Goal: Task Accomplishment & Management: Manage account settings

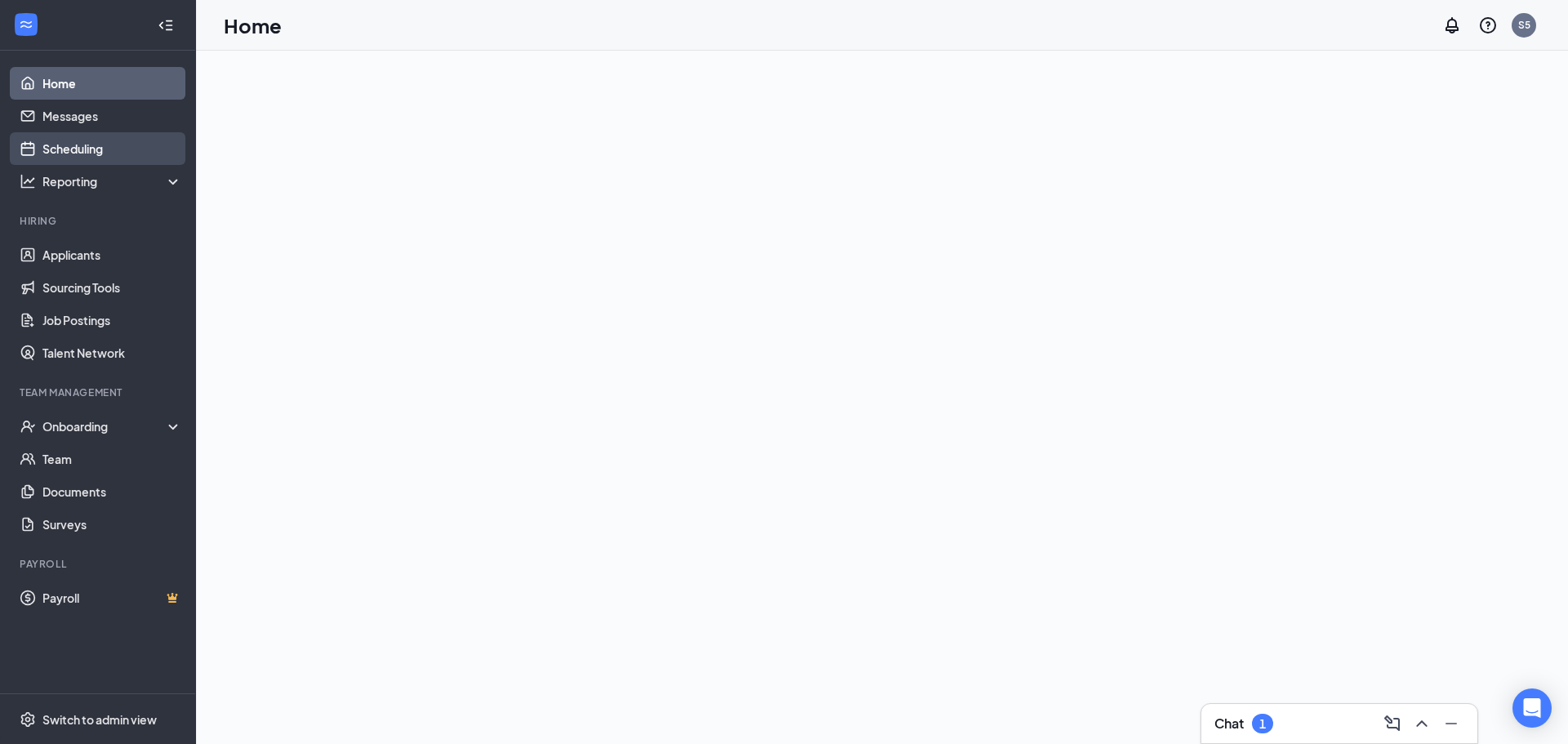
click at [77, 147] on link "Scheduling" at bounding box center [112, 149] width 139 height 33
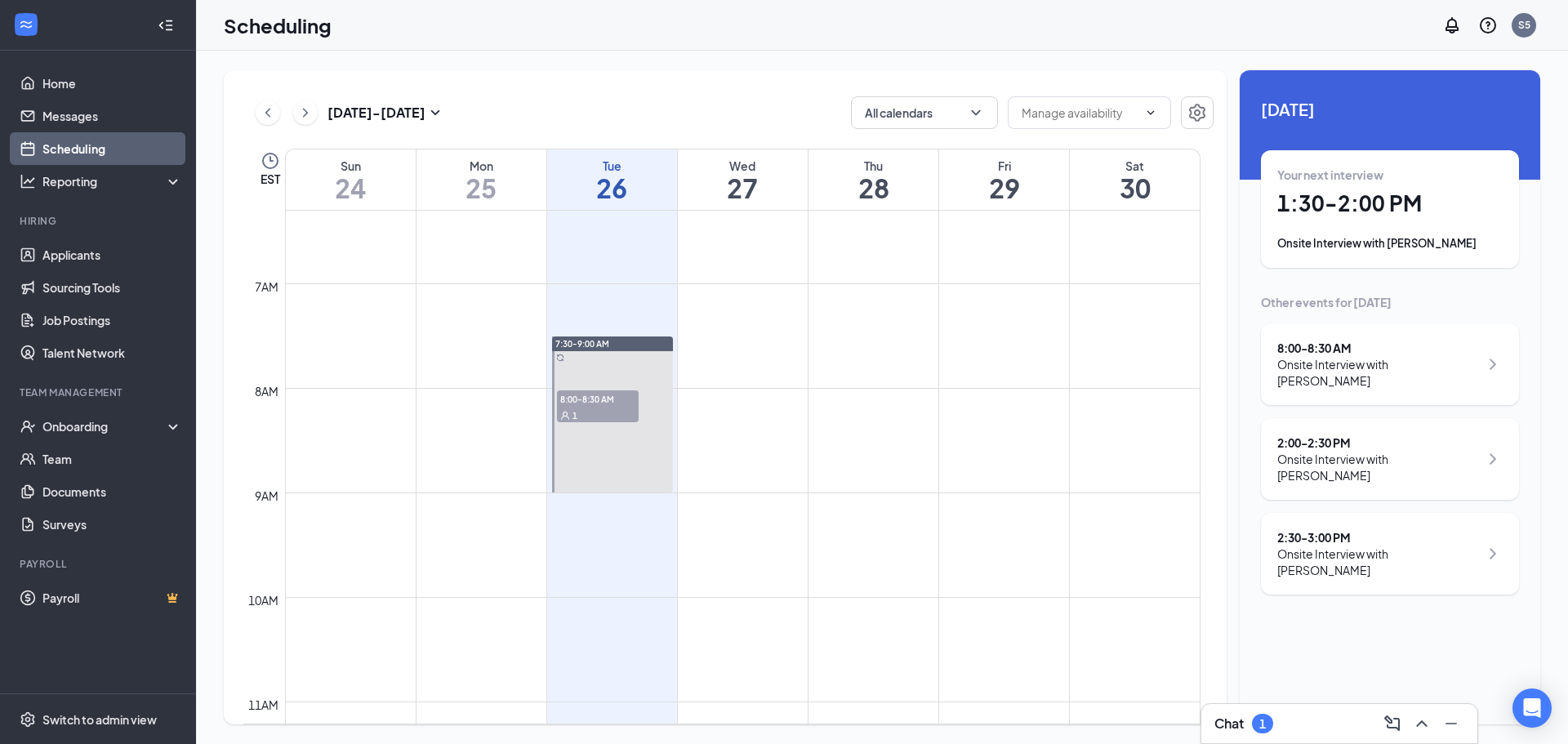
scroll to position [667, 0]
click at [612, 395] on span "8:00-8:30 AM" at bounding box center [598, 390] width 82 height 16
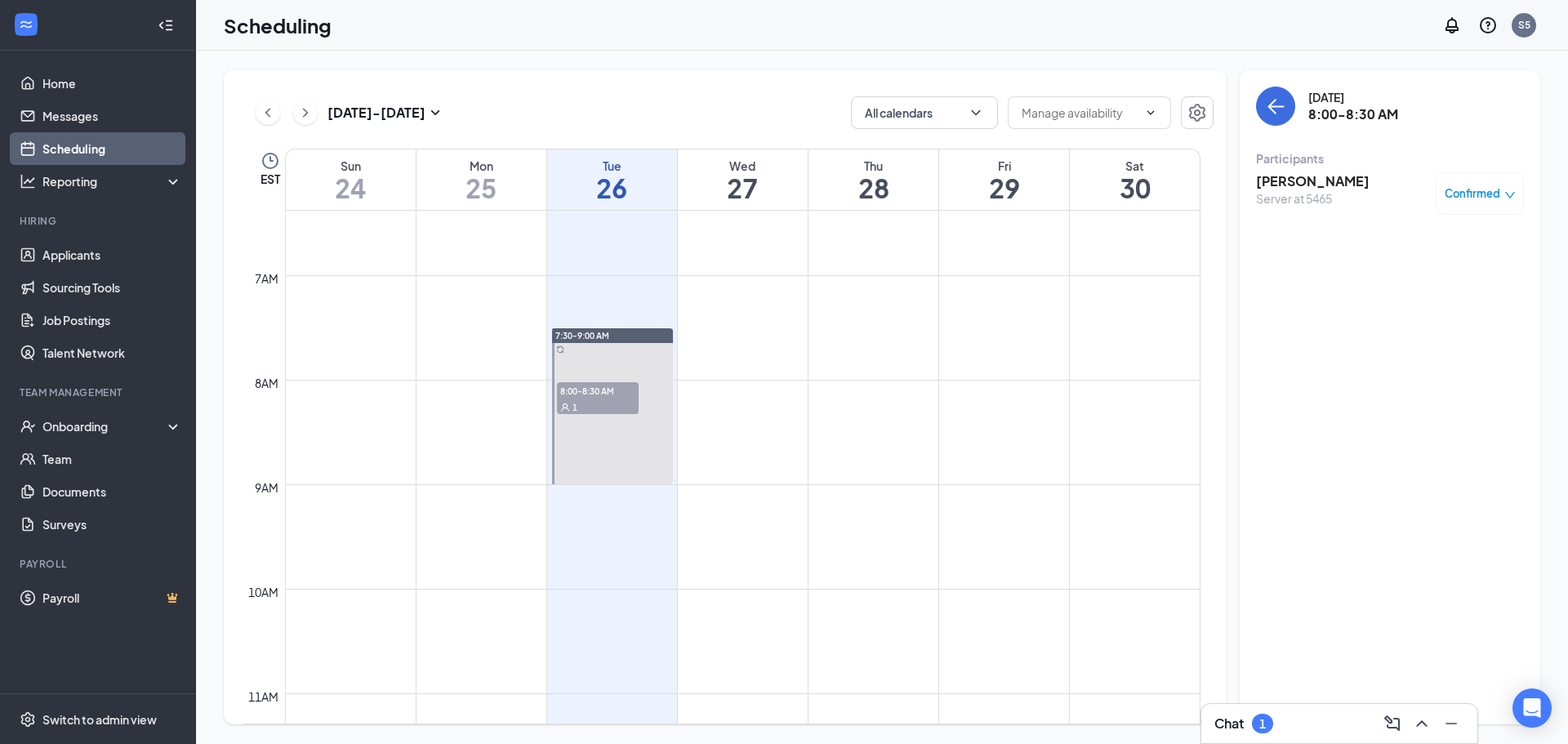
click at [1478, 194] on span "Confirmed" at bounding box center [1472, 193] width 56 height 16
click at [1436, 298] on span "Mark as no-show" at bounding box center [1431, 295] width 90 height 18
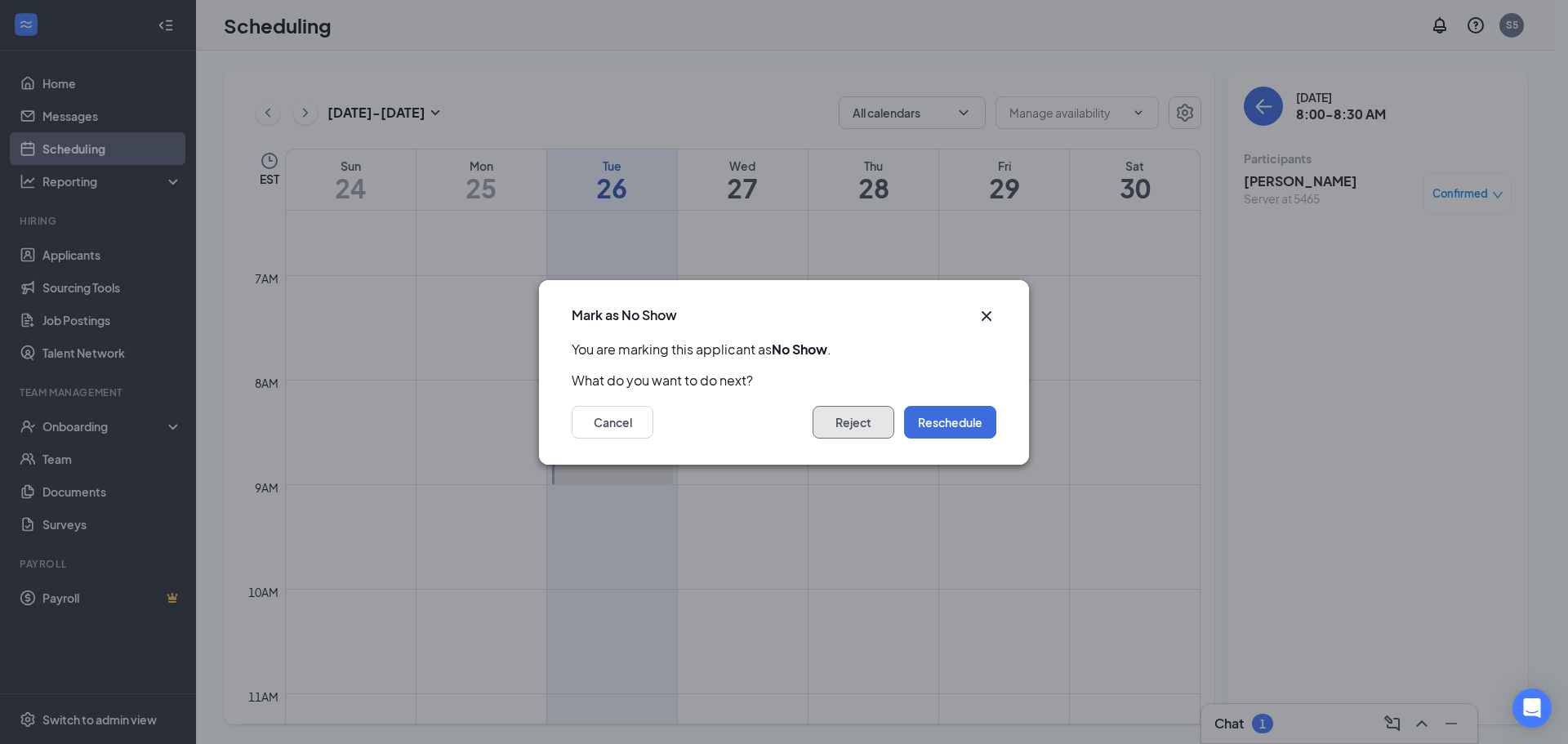
click at [839, 425] on button "Reject" at bounding box center [853, 422] width 82 height 33
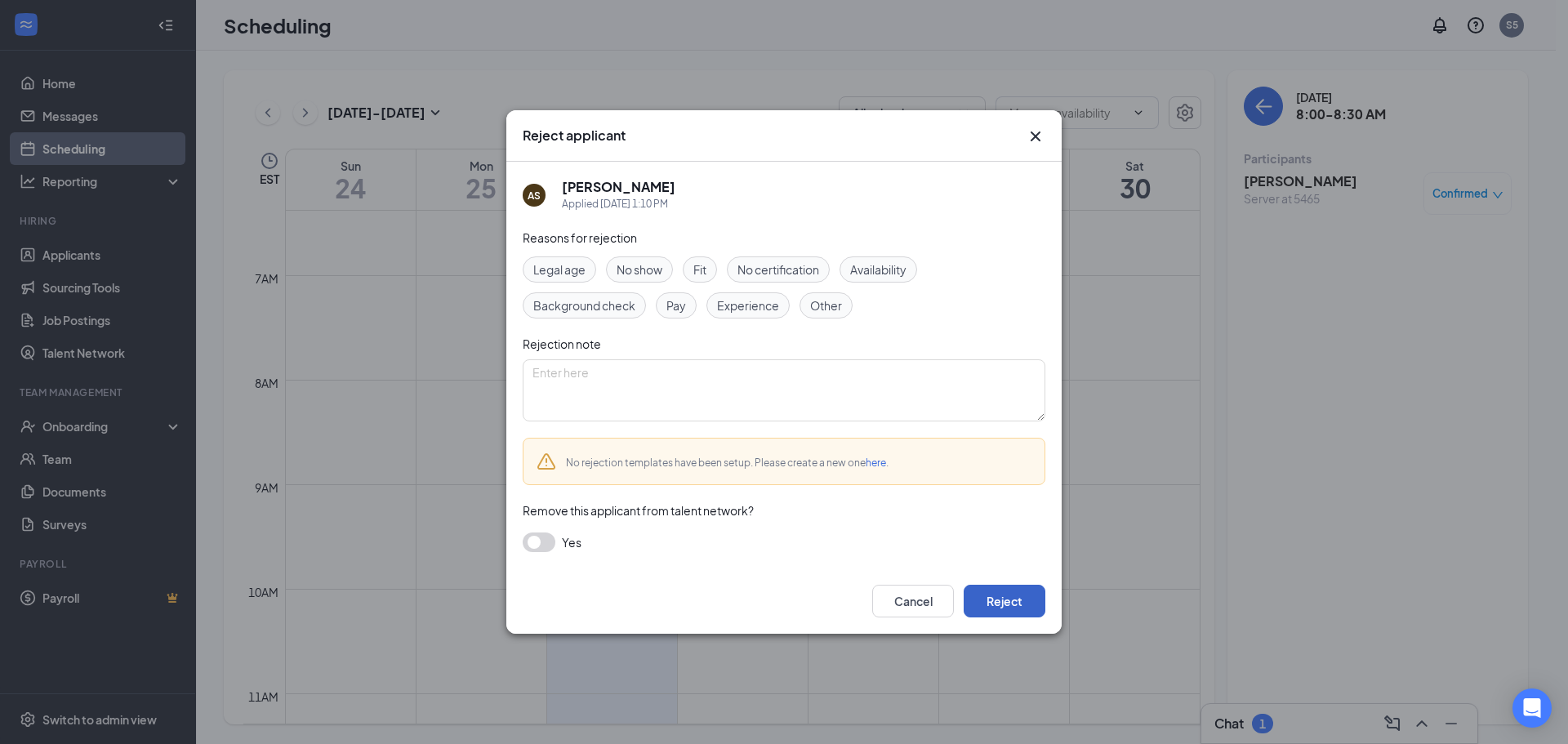
click at [1016, 607] on button "Reject" at bounding box center [1005, 601] width 82 height 33
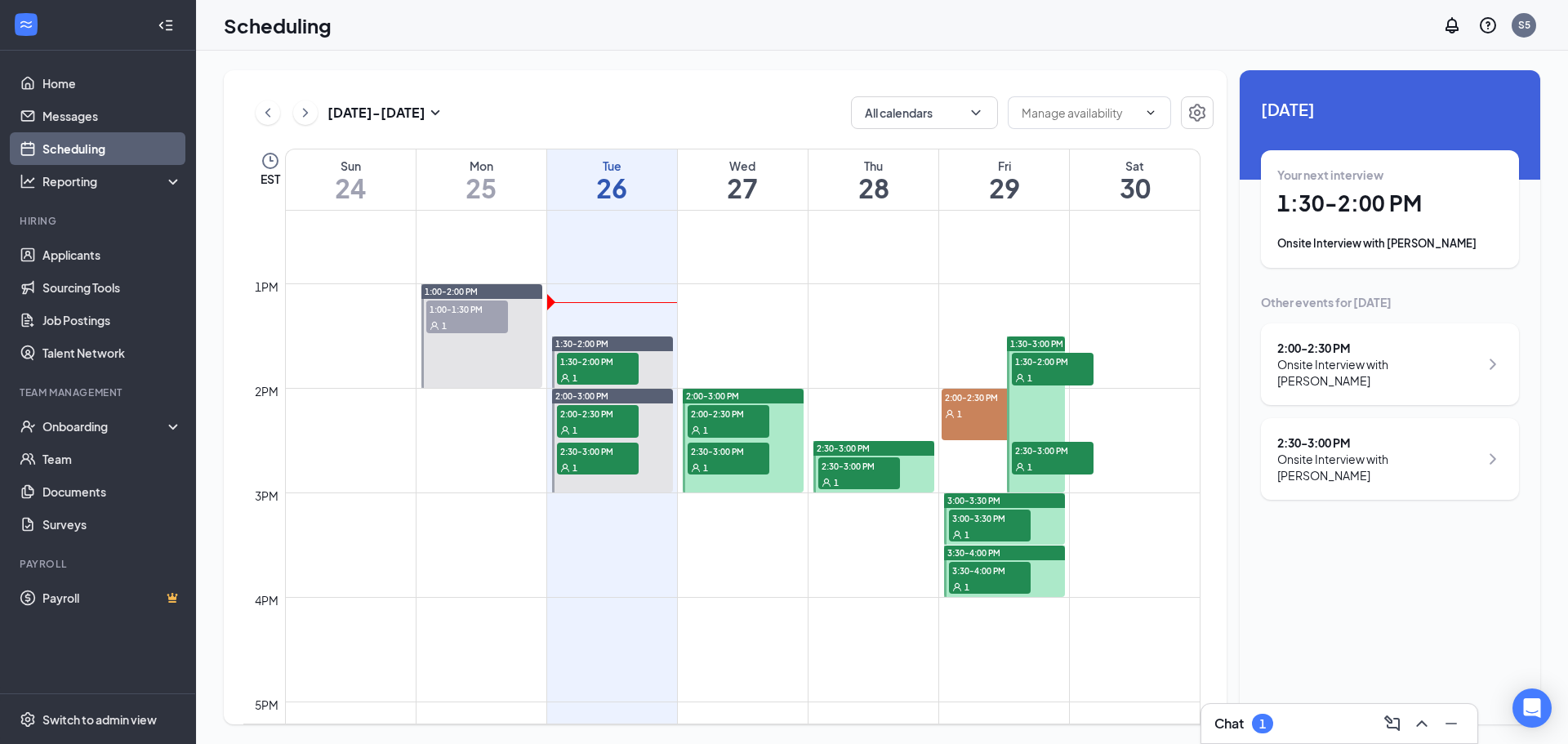
scroll to position [1303, 0]
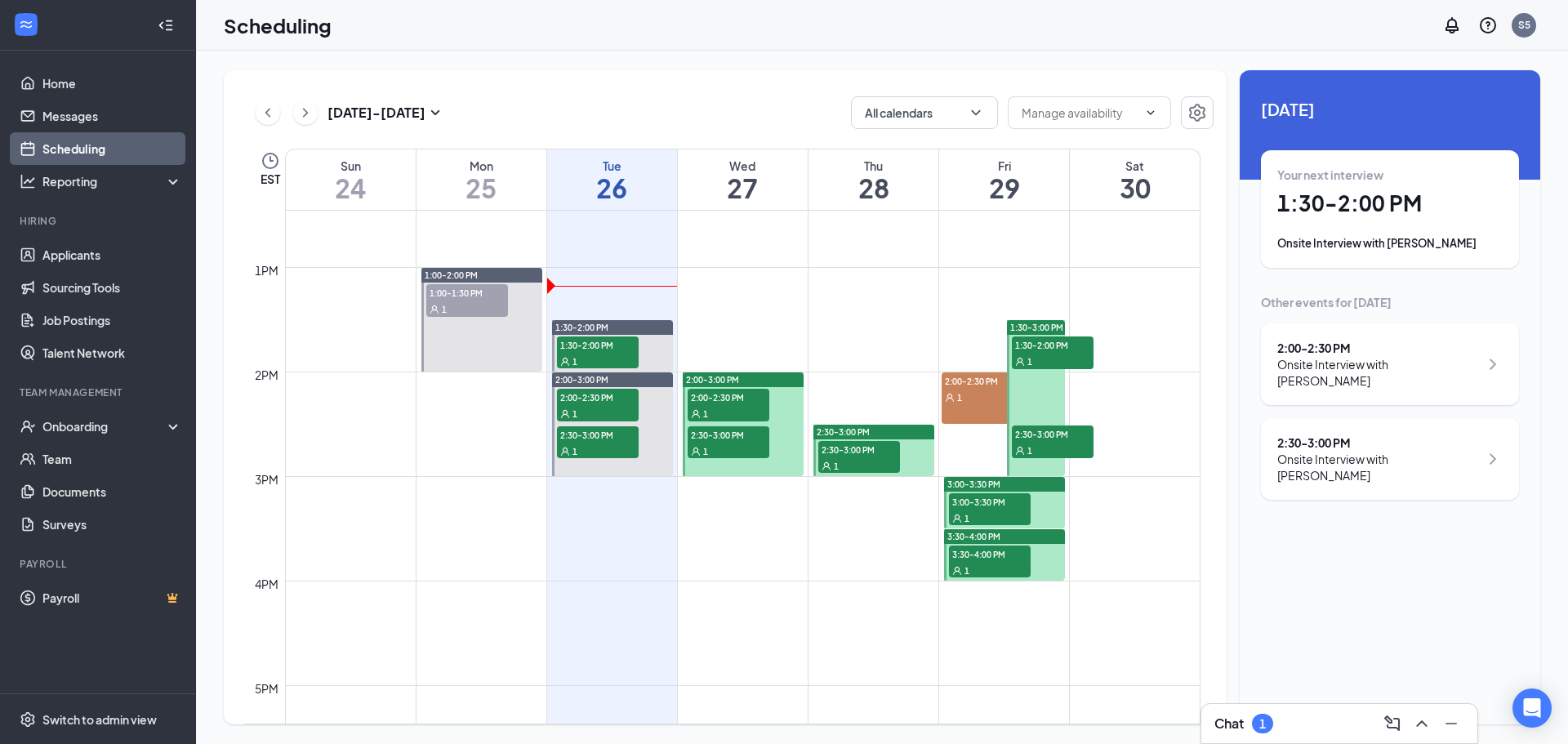
click at [738, 408] on div "1" at bounding box center [728, 413] width 82 height 16
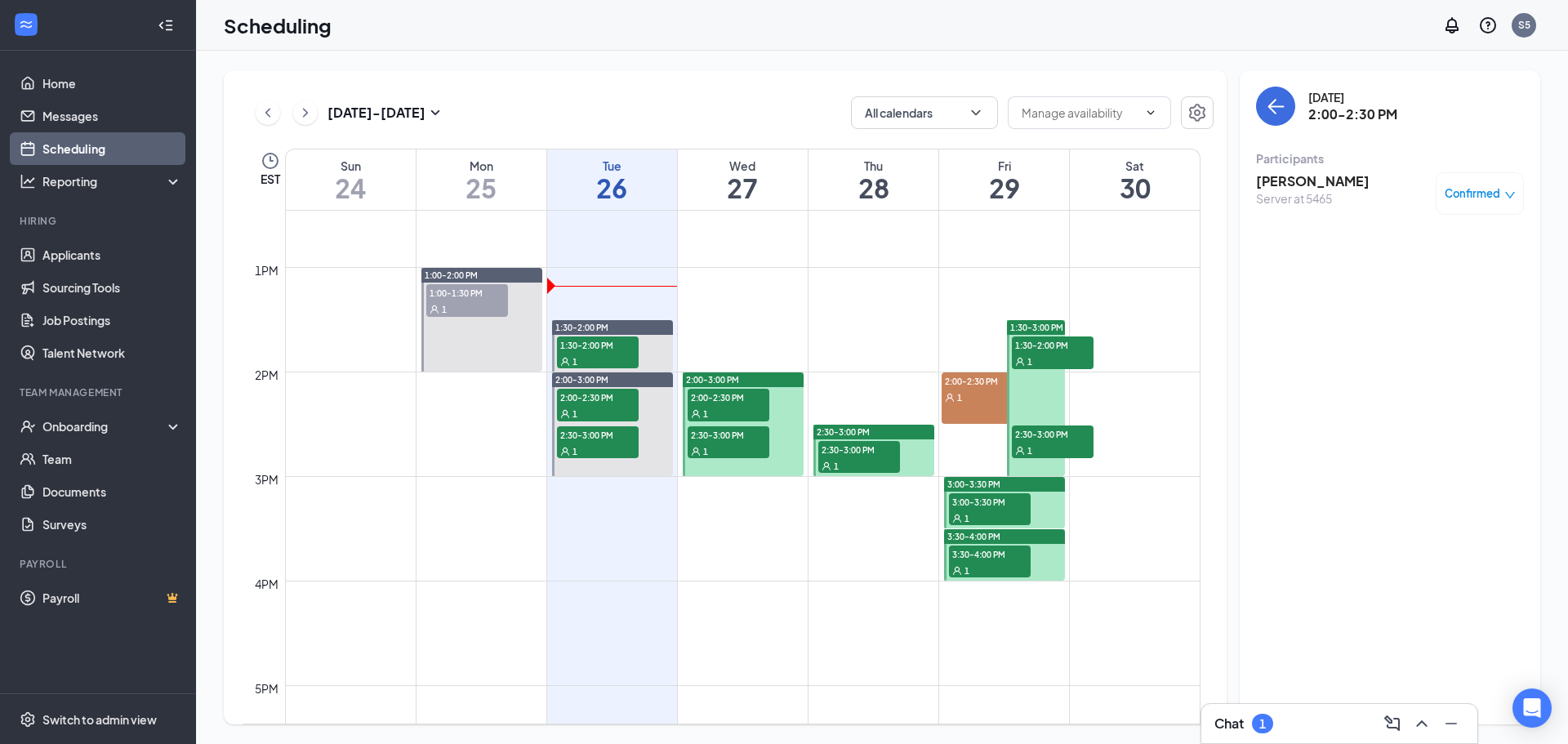
click at [725, 439] on span "2:30-3:00 PM" at bounding box center [728, 435] width 82 height 16
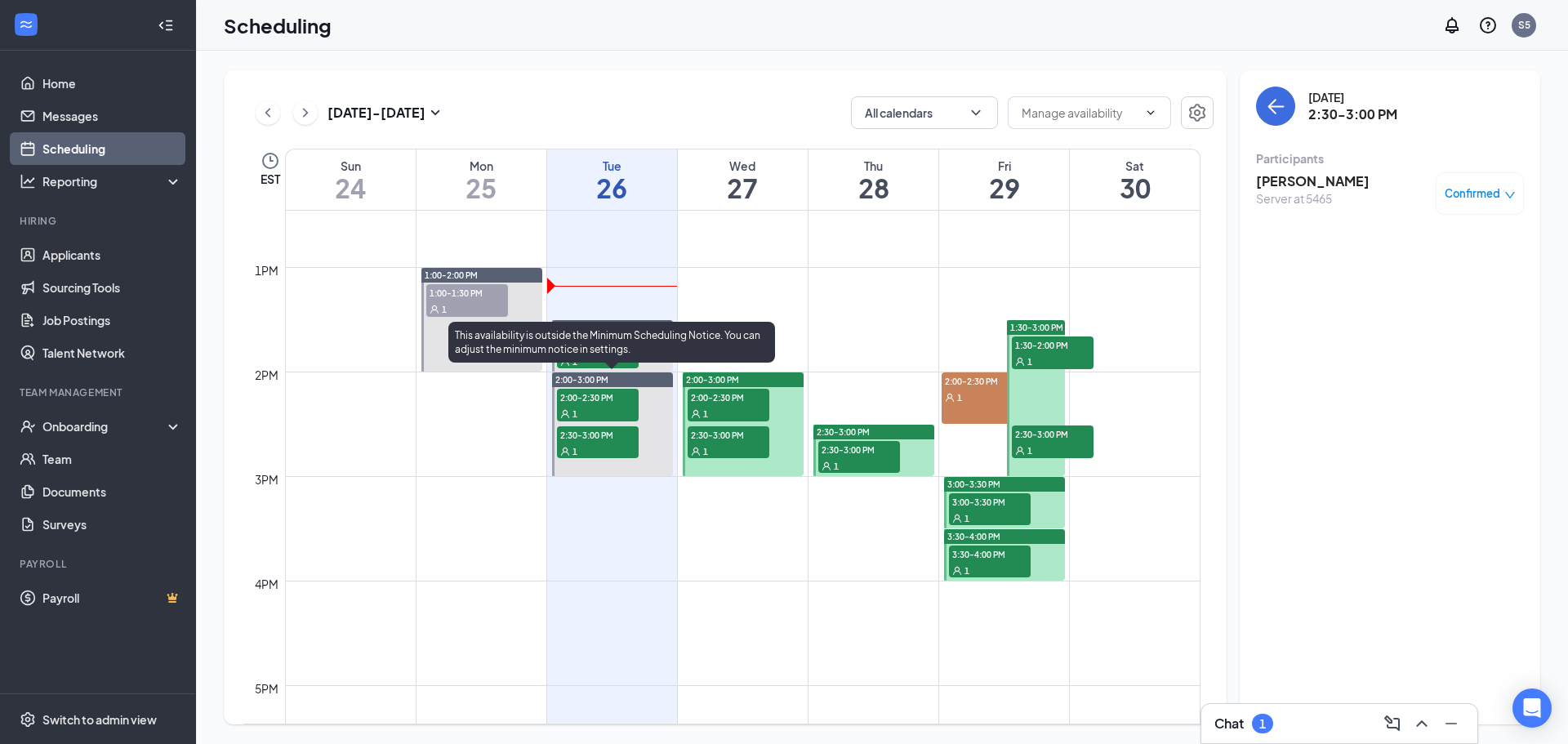
click at [621, 408] on div "1" at bounding box center [598, 413] width 82 height 16
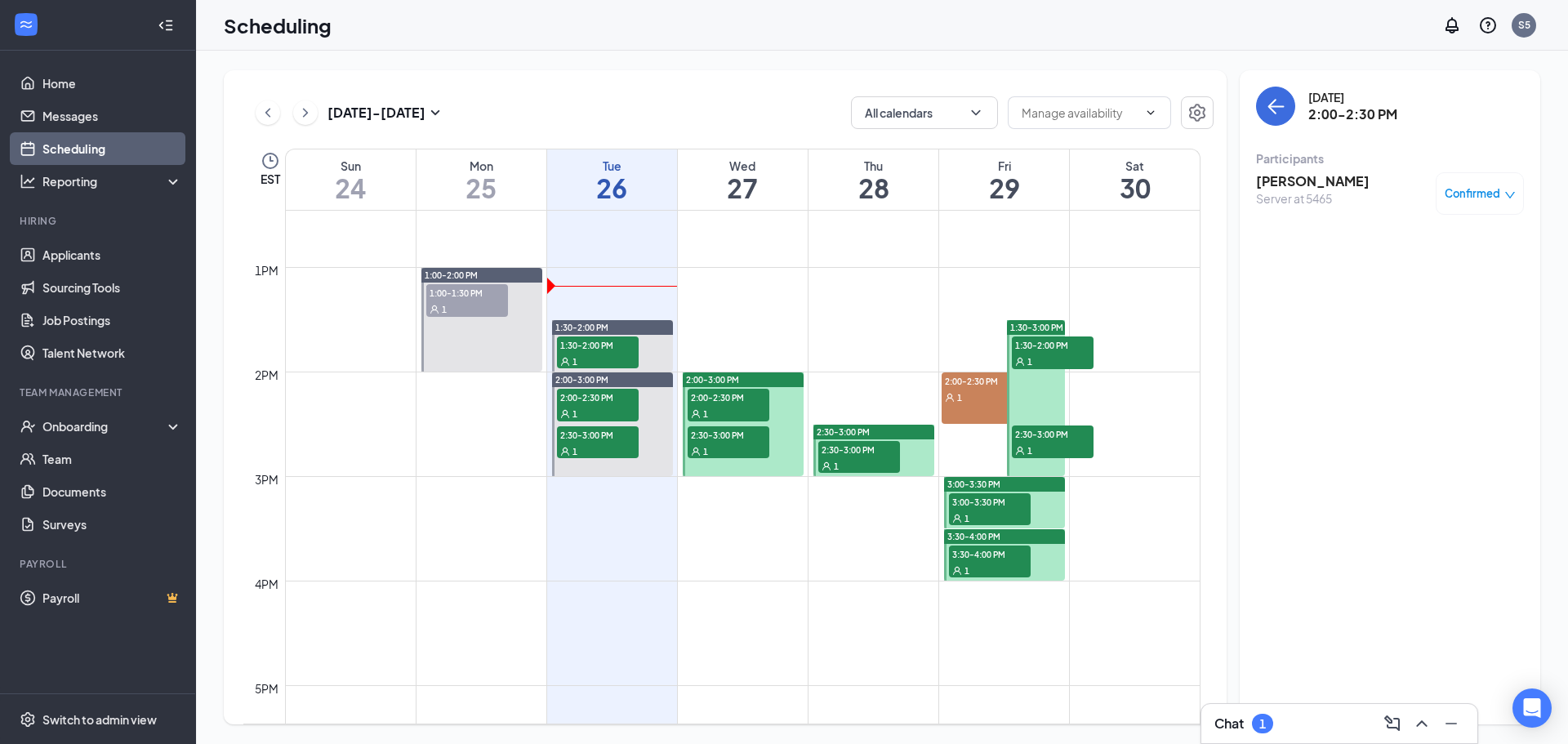
click at [837, 460] on div "1" at bounding box center [860, 466] width 82 height 16
click at [1030, 440] on span "2:30-3:00 PM" at bounding box center [1053, 434] width 82 height 16
click at [1036, 351] on span "1:30-2:00 PM" at bounding box center [1053, 345] width 82 height 16
click at [980, 500] on span "3:00-3:30 PM" at bounding box center [990, 501] width 82 height 16
click at [969, 563] on div "1" at bounding box center [990, 570] width 82 height 16
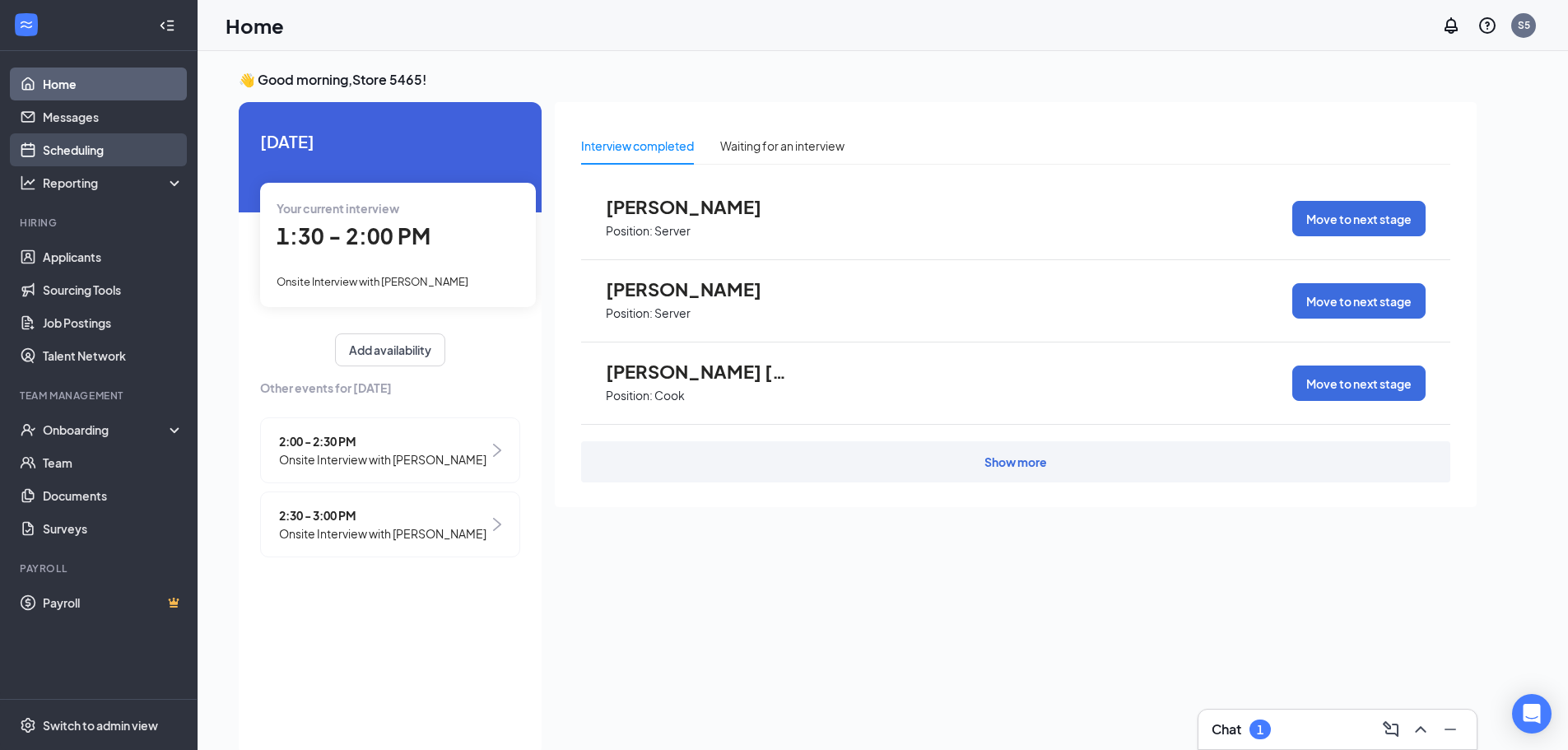
click at [68, 153] on link "Scheduling" at bounding box center [113, 150] width 141 height 33
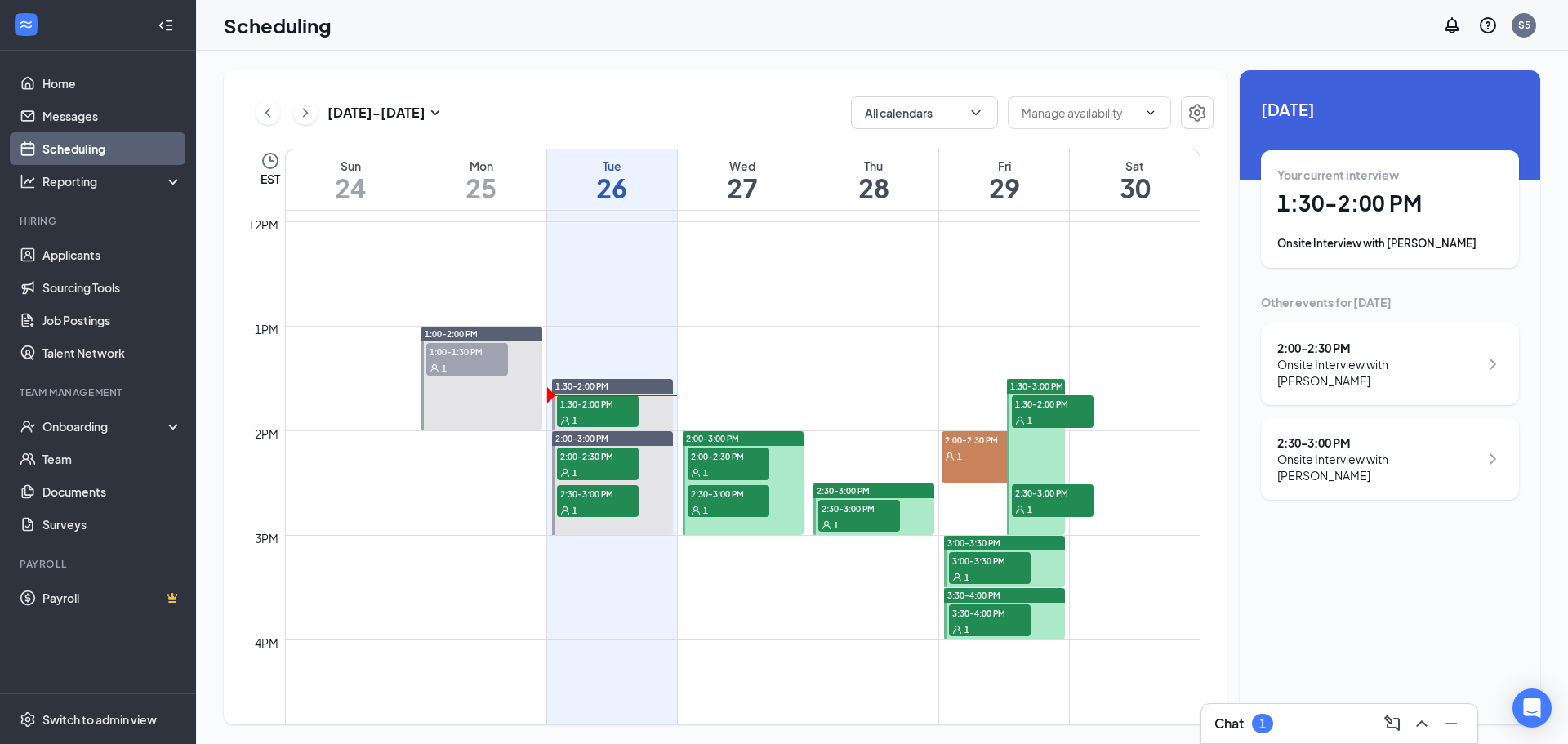
scroll to position [1290, 0]
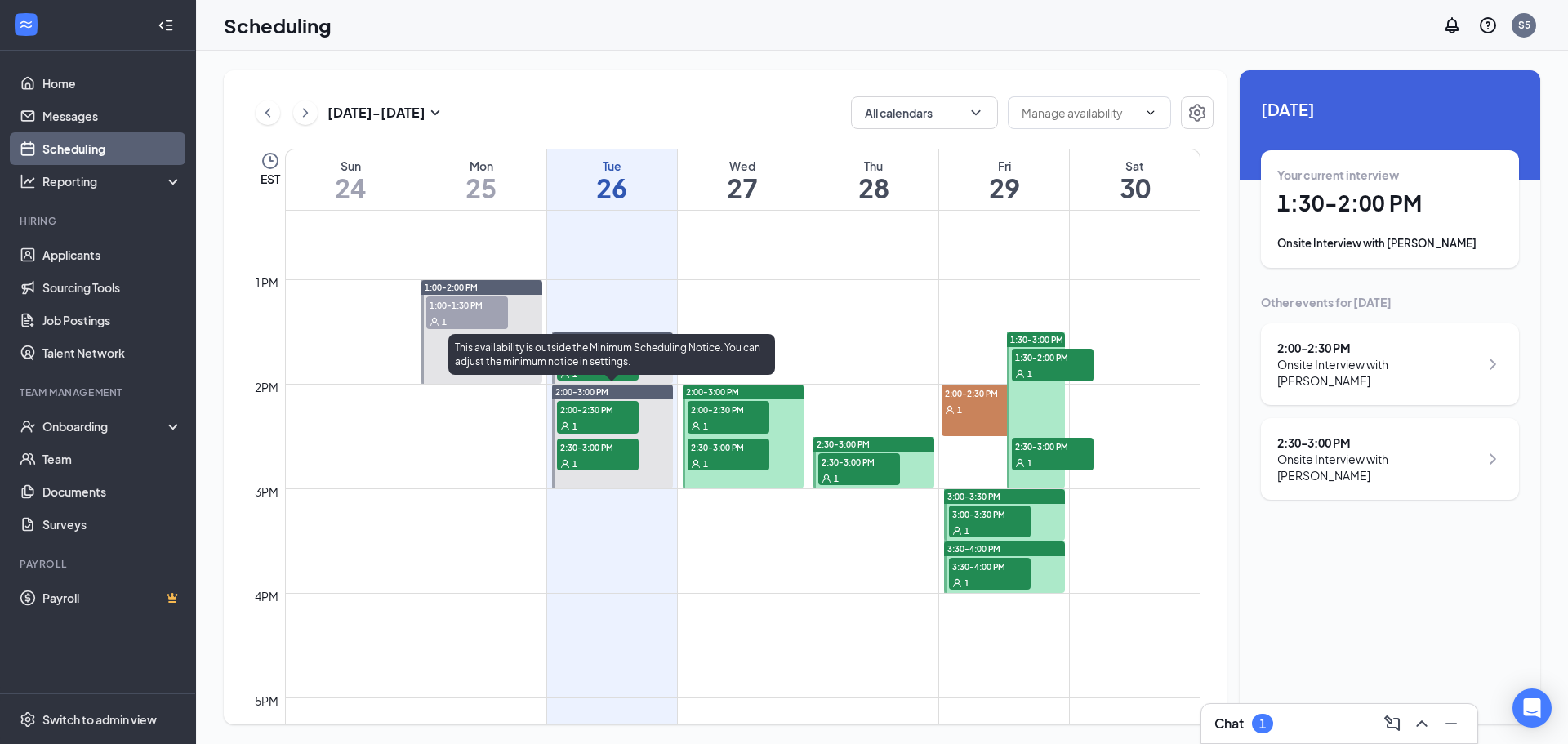
click at [584, 365] on div "This availability is outside the Minimum Scheduling Notice. You can adjust the …" at bounding box center [612, 354] width 326 height 41
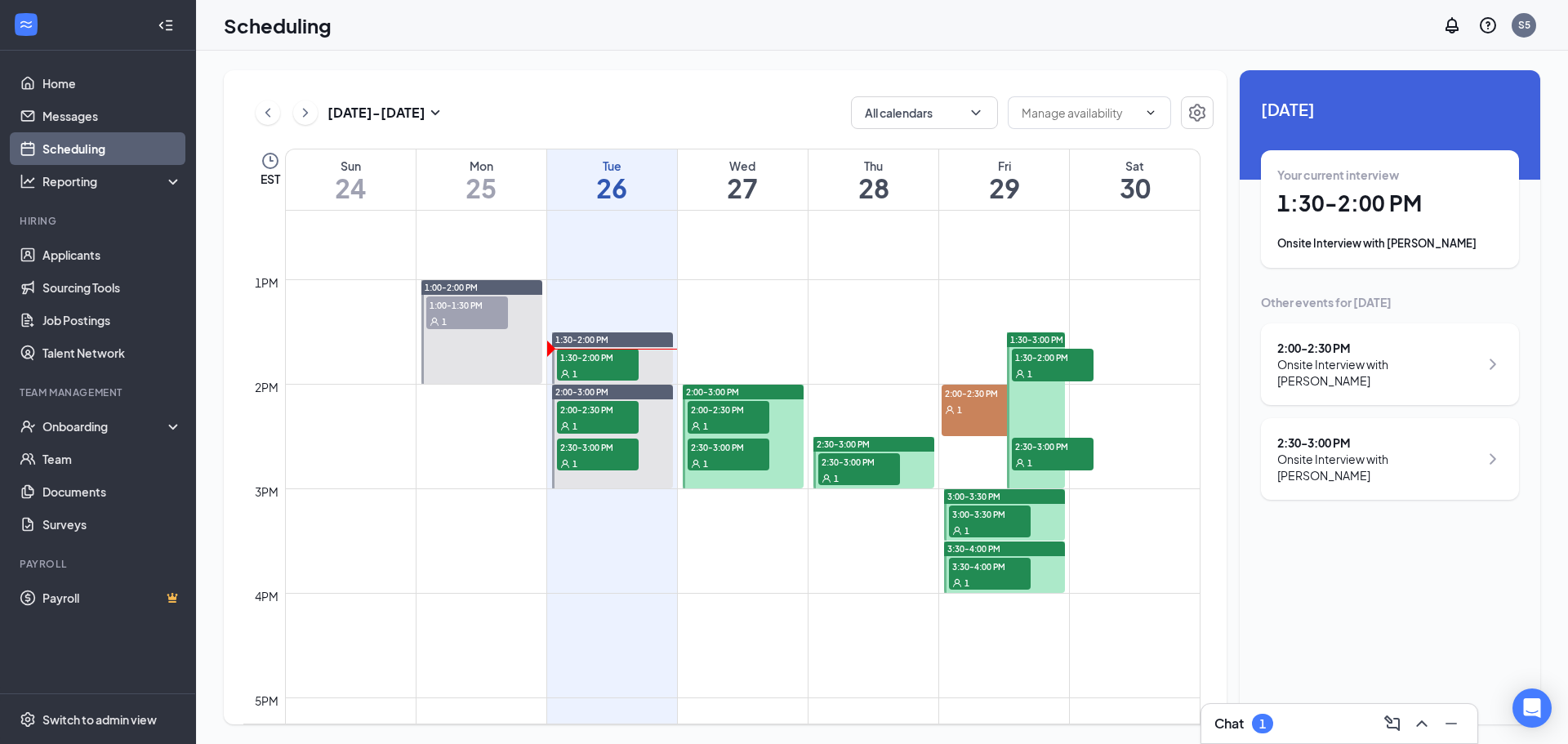
drag, startPoint x: 820, startPoint y: 268, endPoint x: 788, endPoint y: 294, distance: 41.2
click at [821, 269] on td at bounding box center [743, 266] width 915 height 26
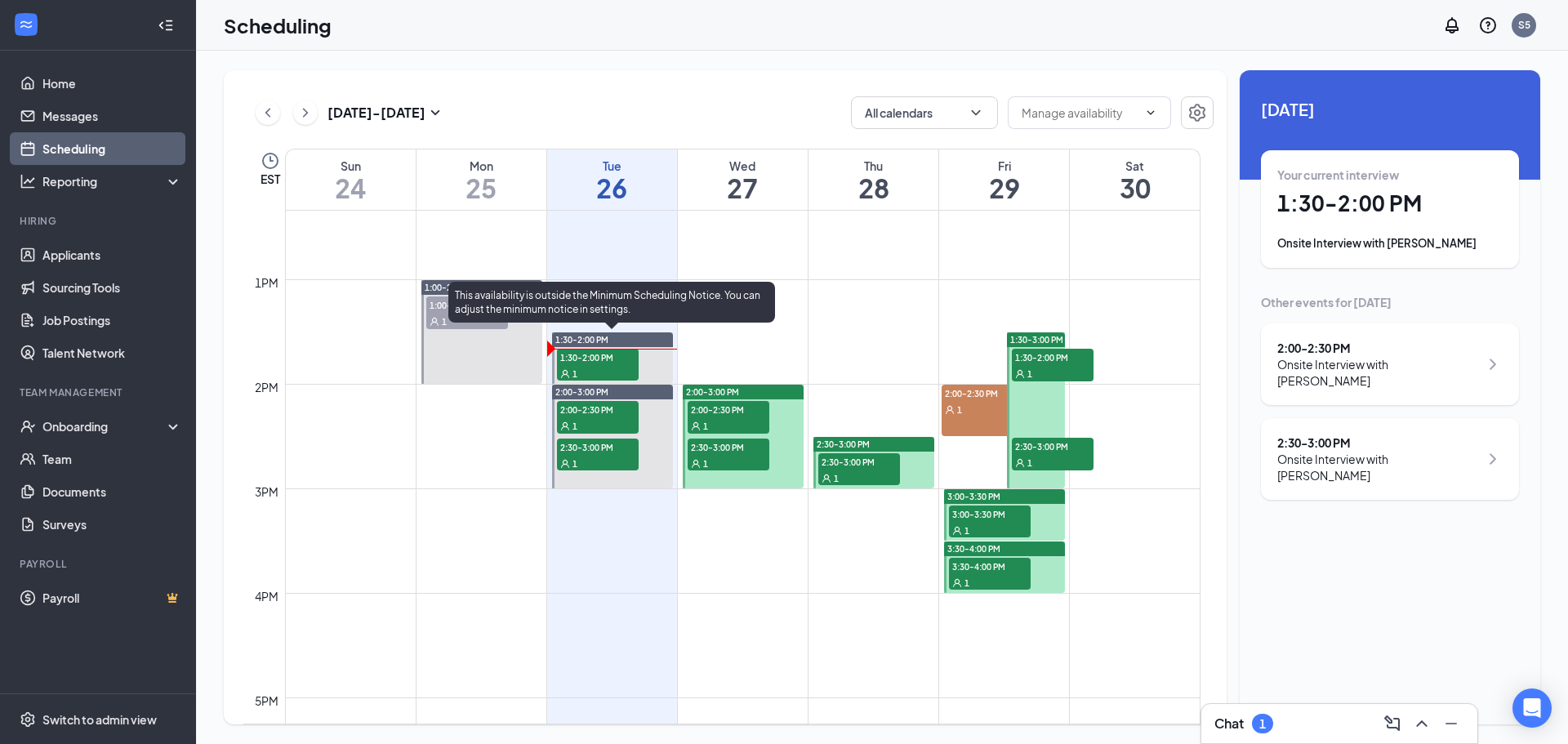
click at [563, 359] on span "1:30-2:00 PM" at bounding box center [598, 357] width 82 height 16
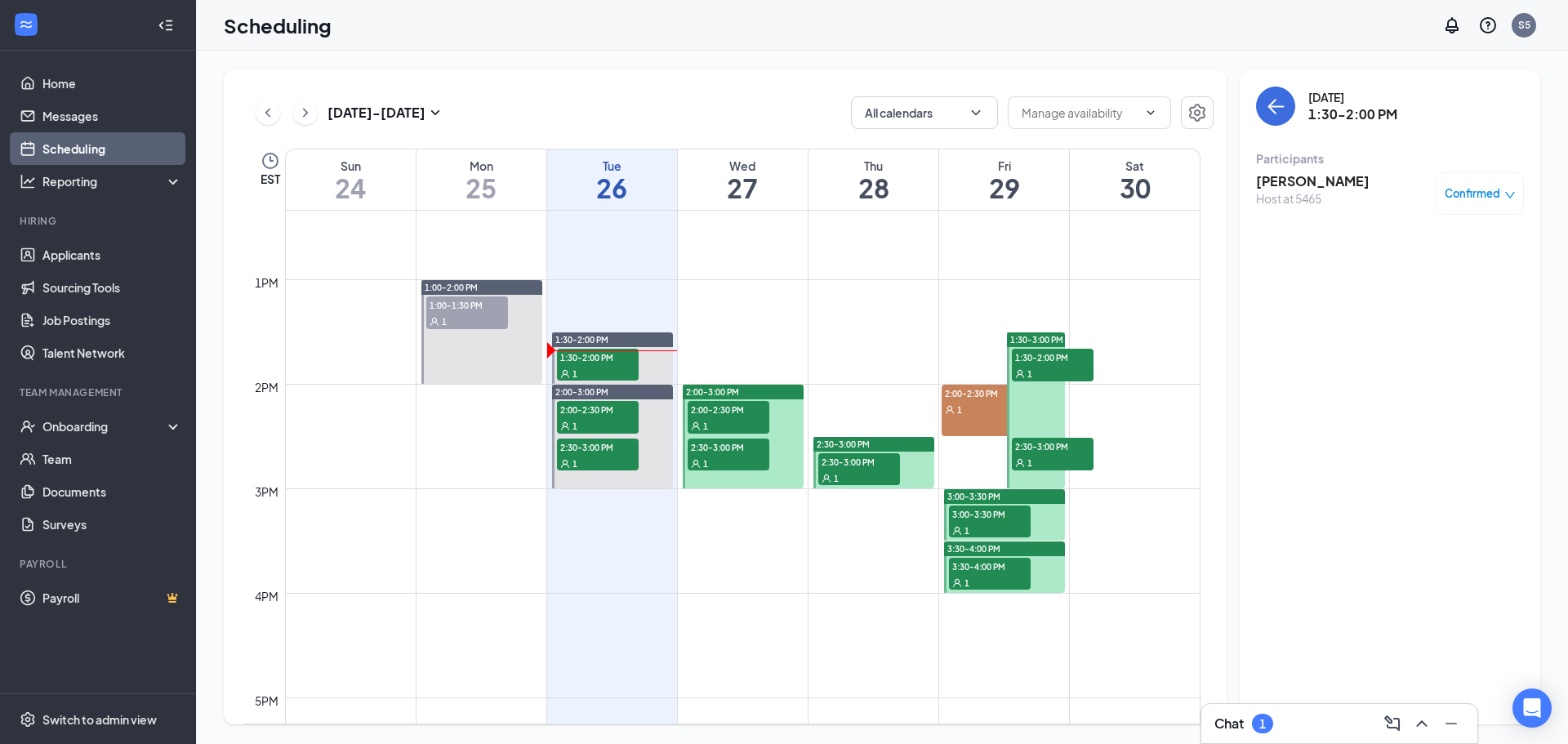
click at [1486, 192] on span "Confirmed" at bounding box center [1472, 193] width 56 height 16
click at [1431, 305] on span "Mark as no-show" at bounding box center [1431, 303] width 90 height 18
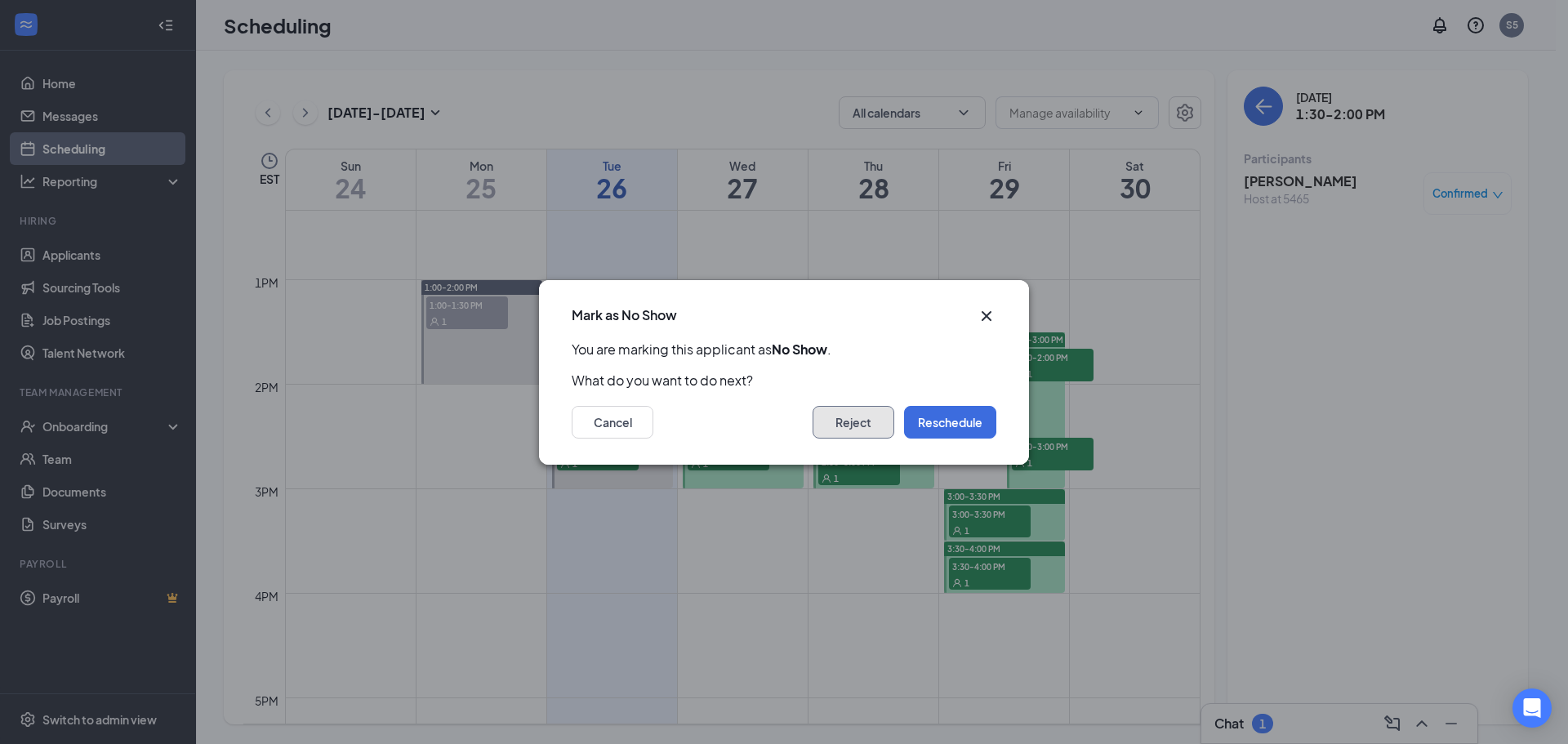
click at [843, 426] on button "Reject" at bounding box center [853, 422] width 82 height 33
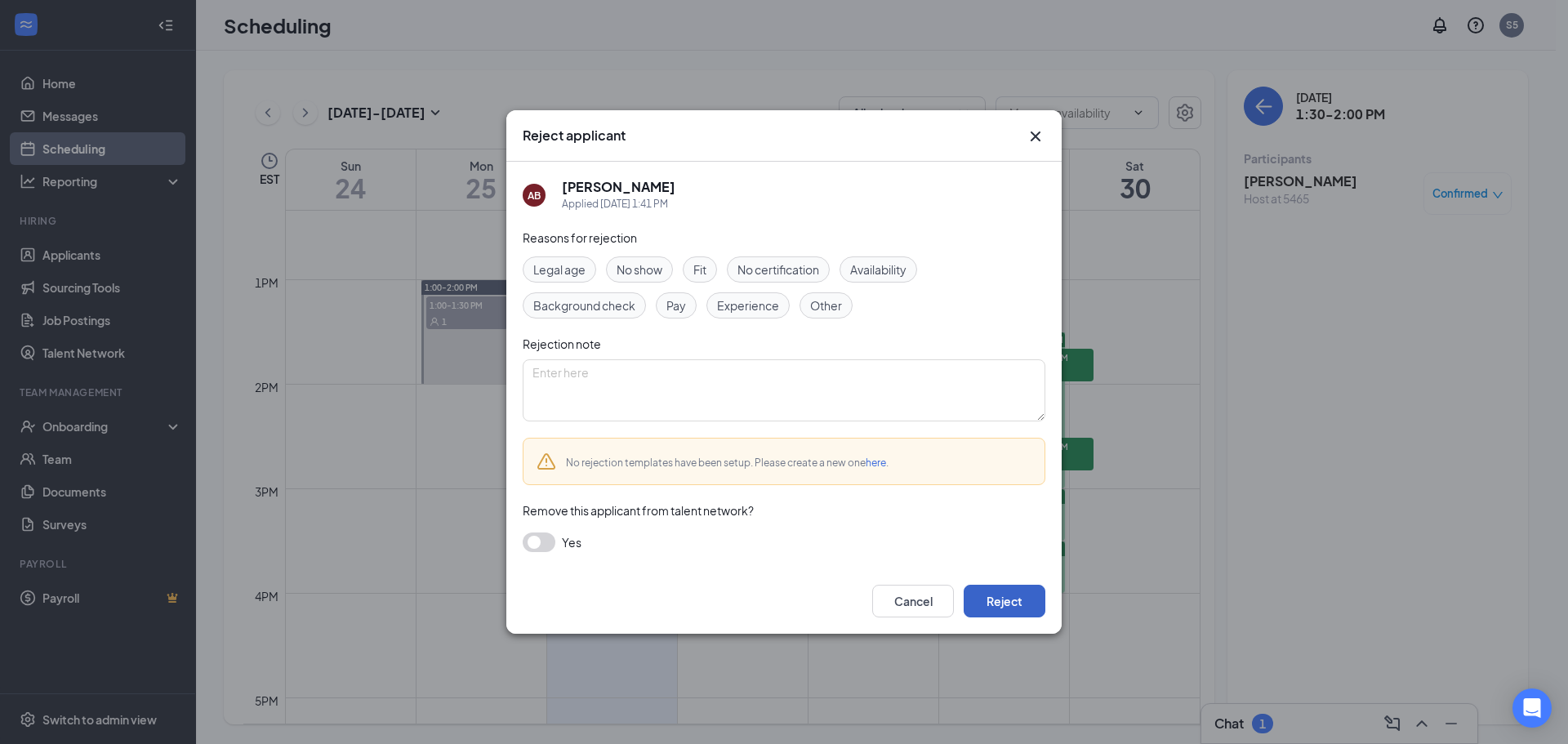
click at [1000, 601] on button "Reject" at bounding box center [1005, 601] width 82 height 33
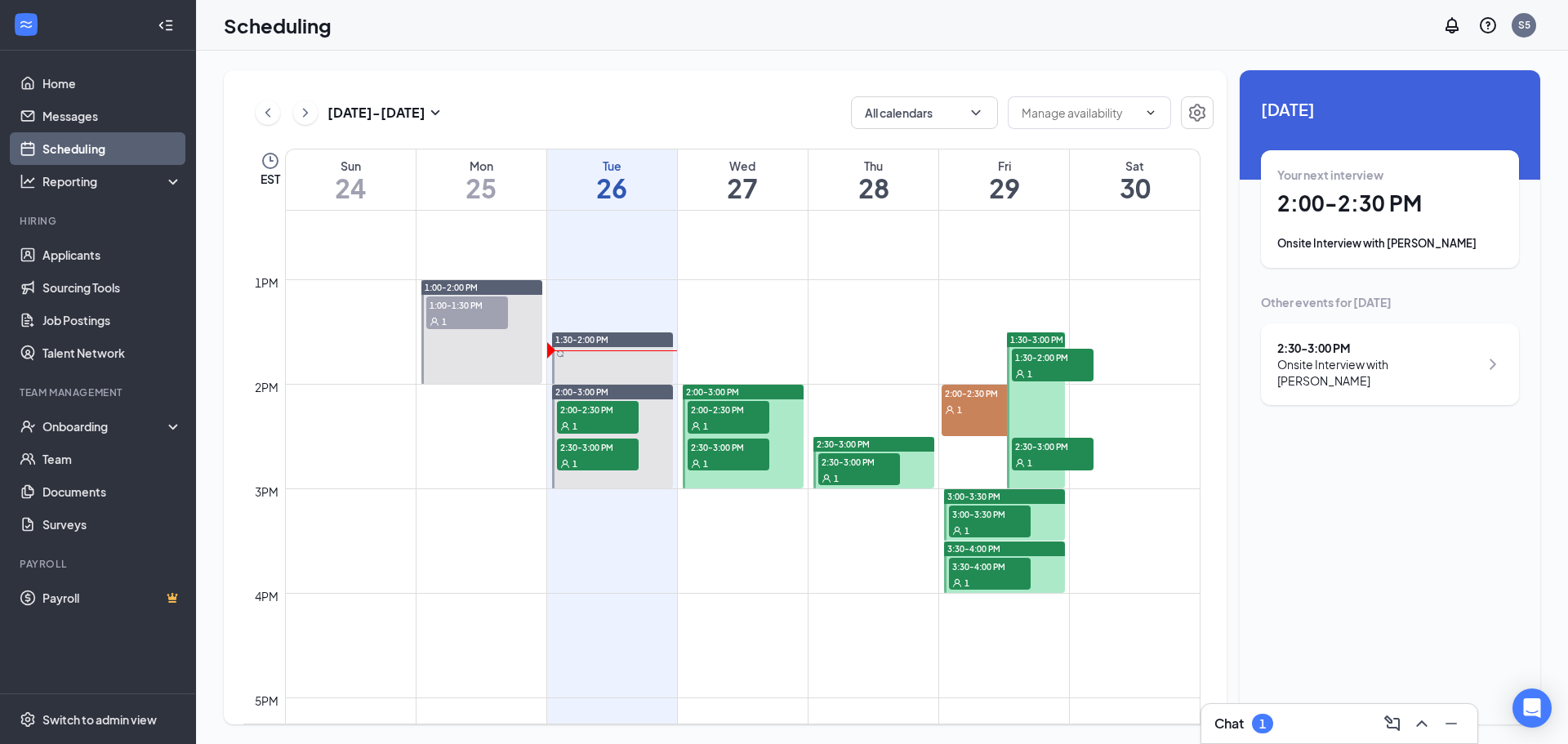
click at [961, 399] on span "2:00-2:30 PM" at bounding box center [983, 393] width 82 height 16
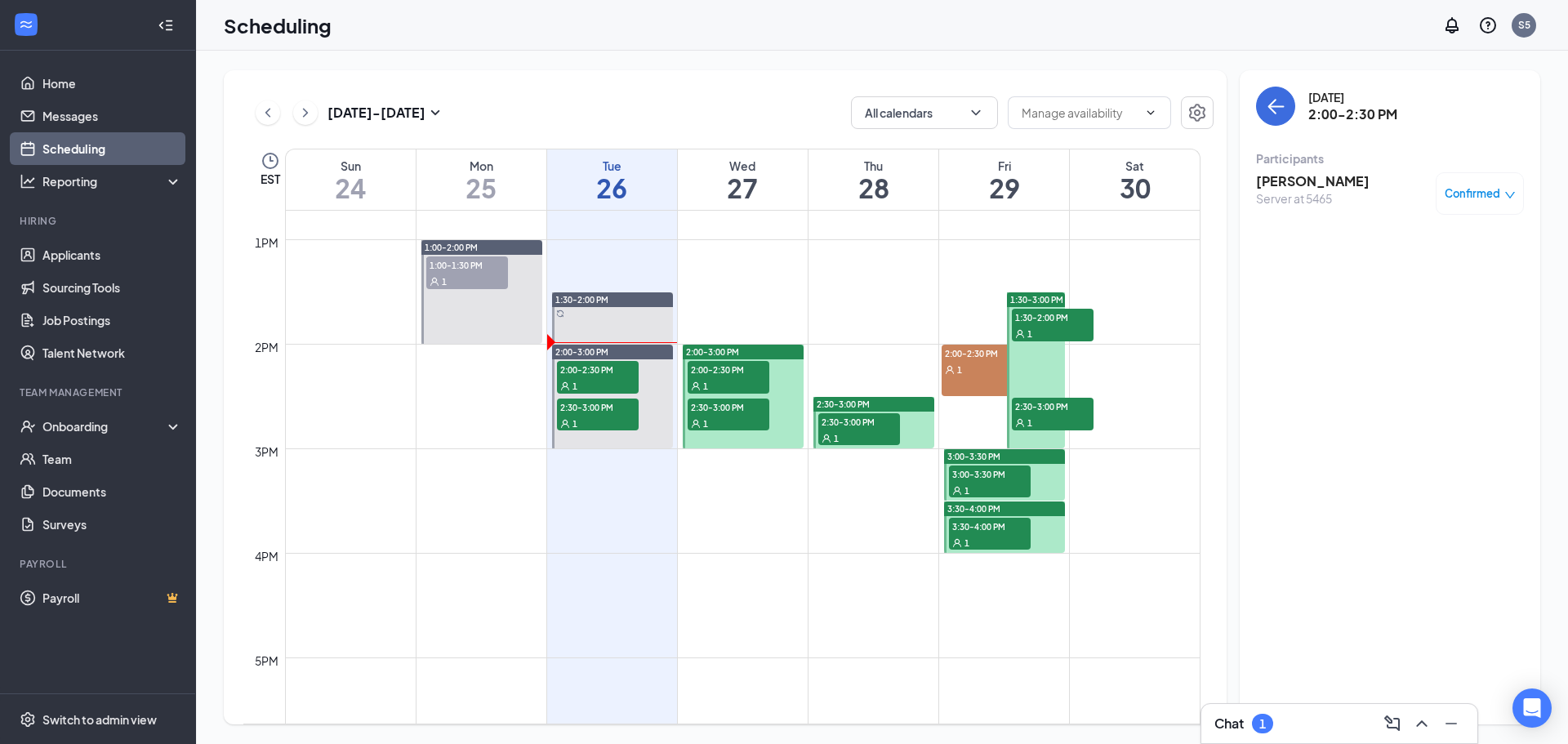
scroll to position [1306, 0]
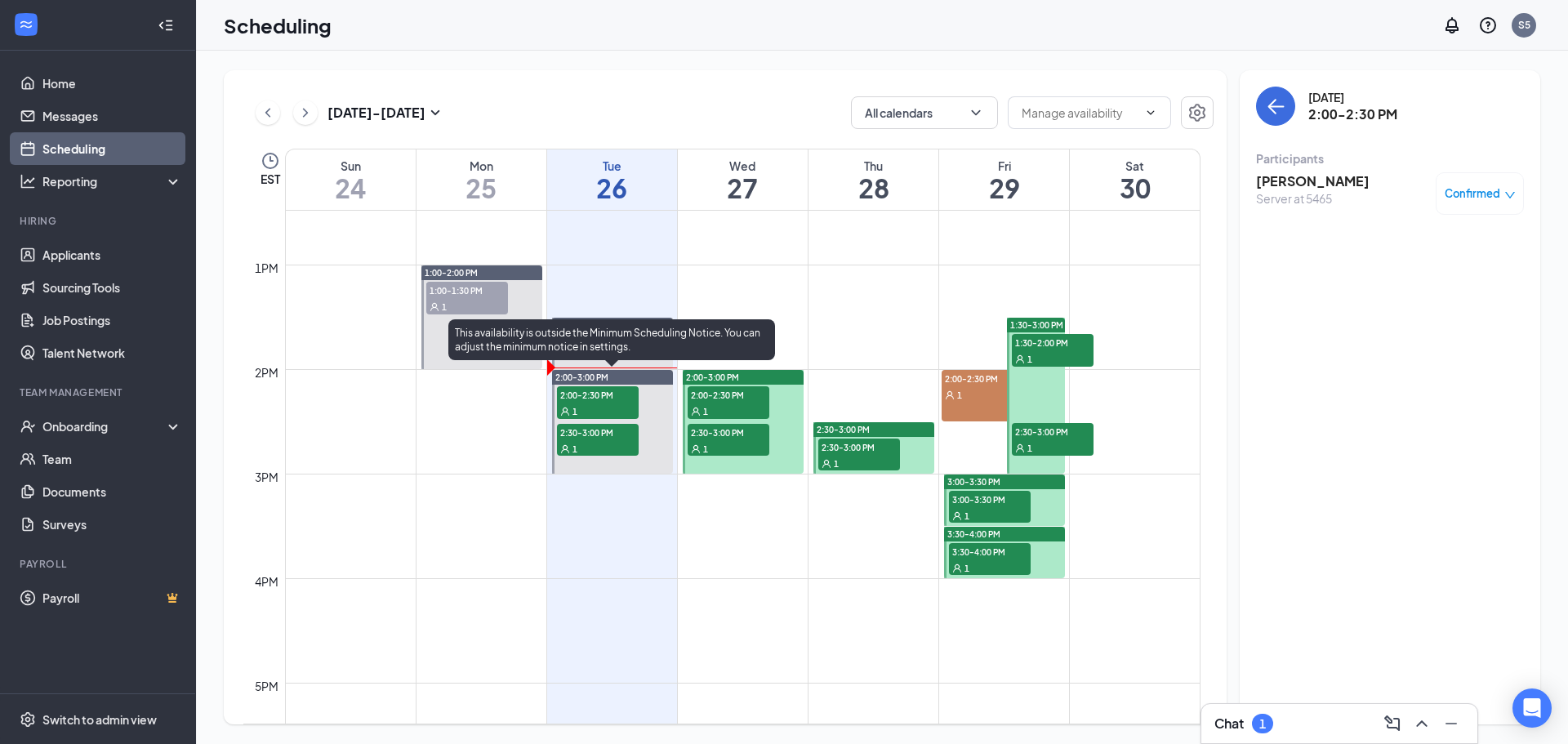
click at [576, 396] on span "2:00-2:30 PM" at bounding box center [598, 395] width 82 height 16
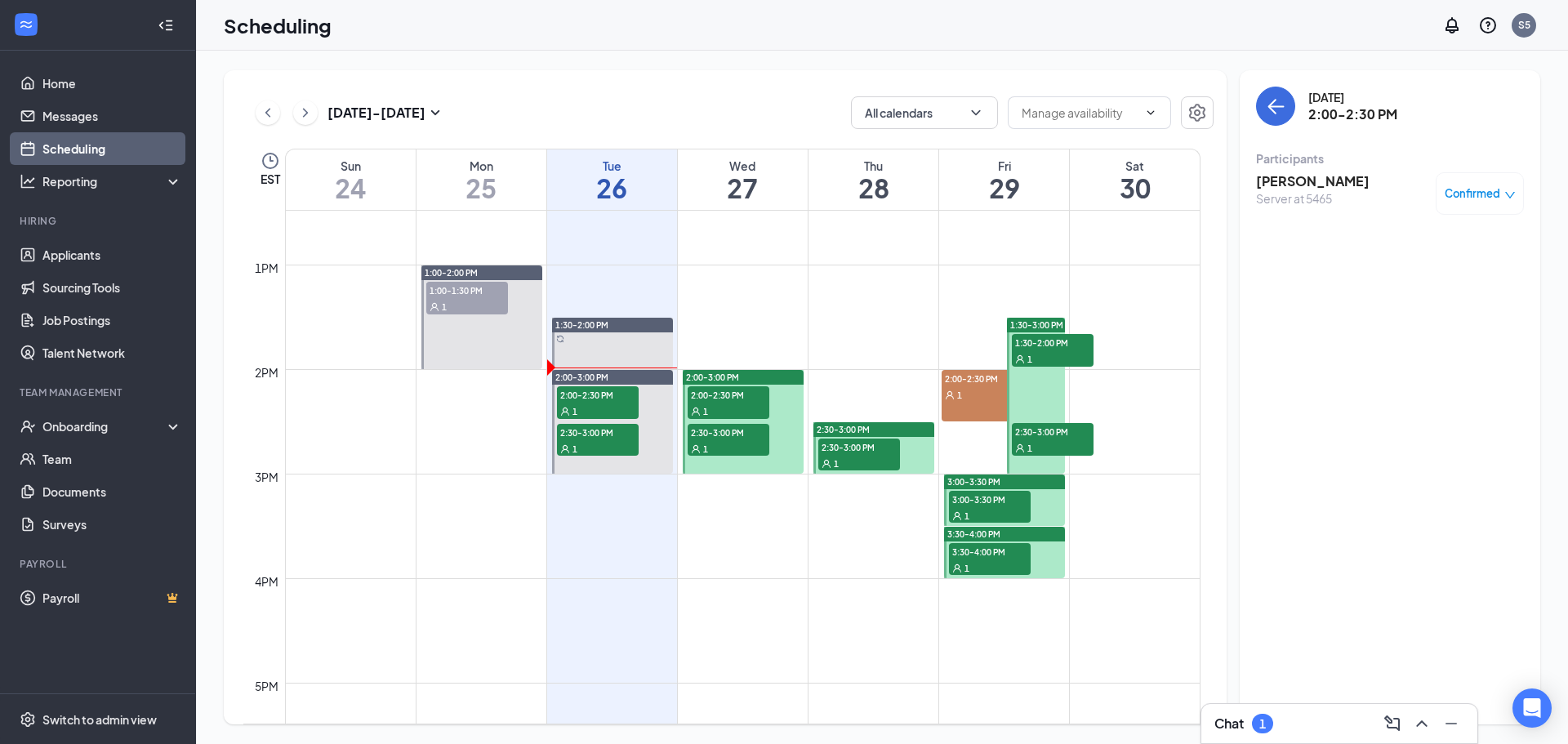
click at [1305, 181] on h3 "[PERSON_NAME]" at bounding box center [1313, 181] width 114 height 18
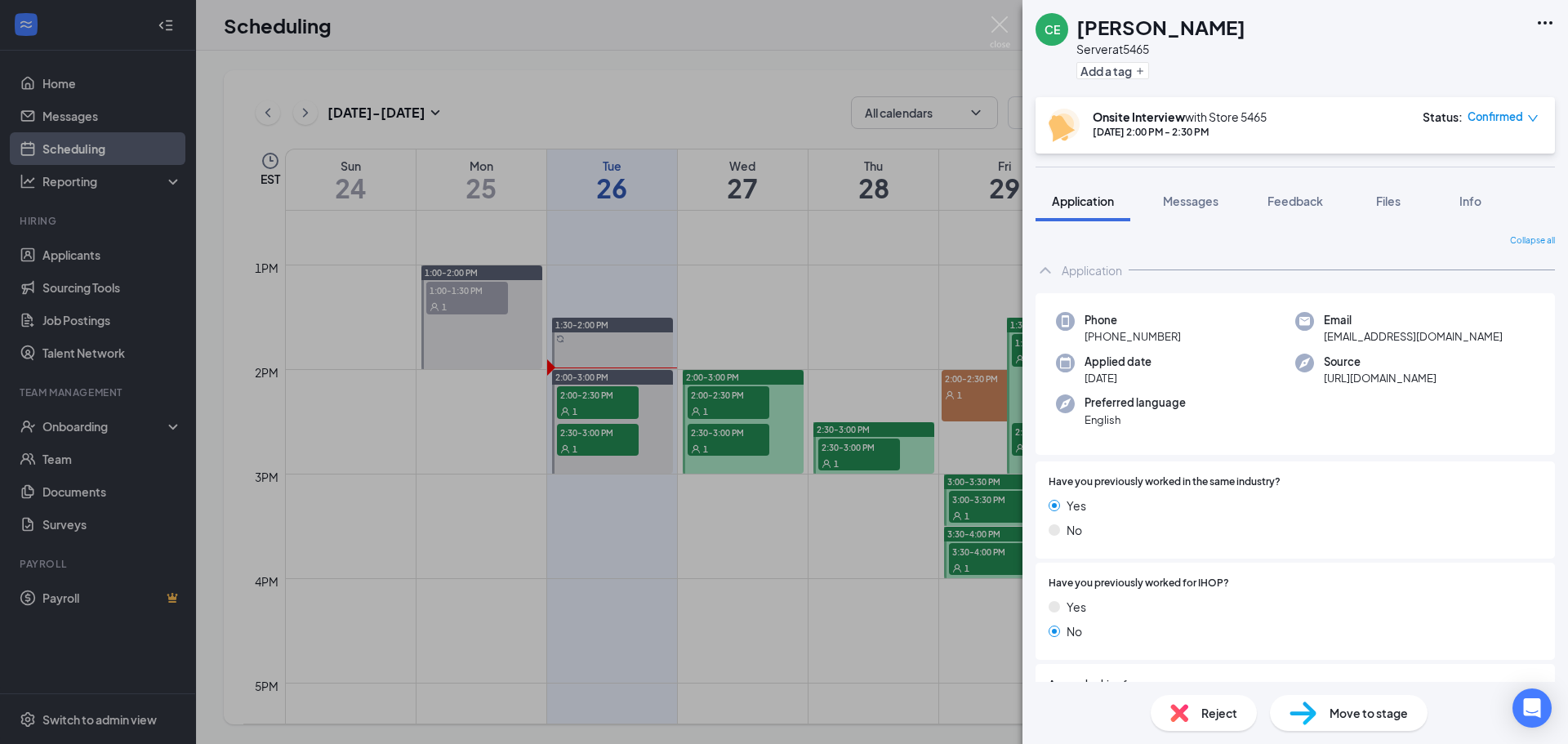
click at [1541, 27] on icon "Ellipses" at bounding box center [1545, 23] width 20 height 20
click at [1435, 63] on link "View full application" at bounding box center [1457, 60] width 177 height 16
click at [896, 51] on div "CE [PERSON_NAME] Server at 5465 Add a tag Onsite Interview with Store 5465 [DAT…" at bounding box center [784, 372] width 1568 height 744
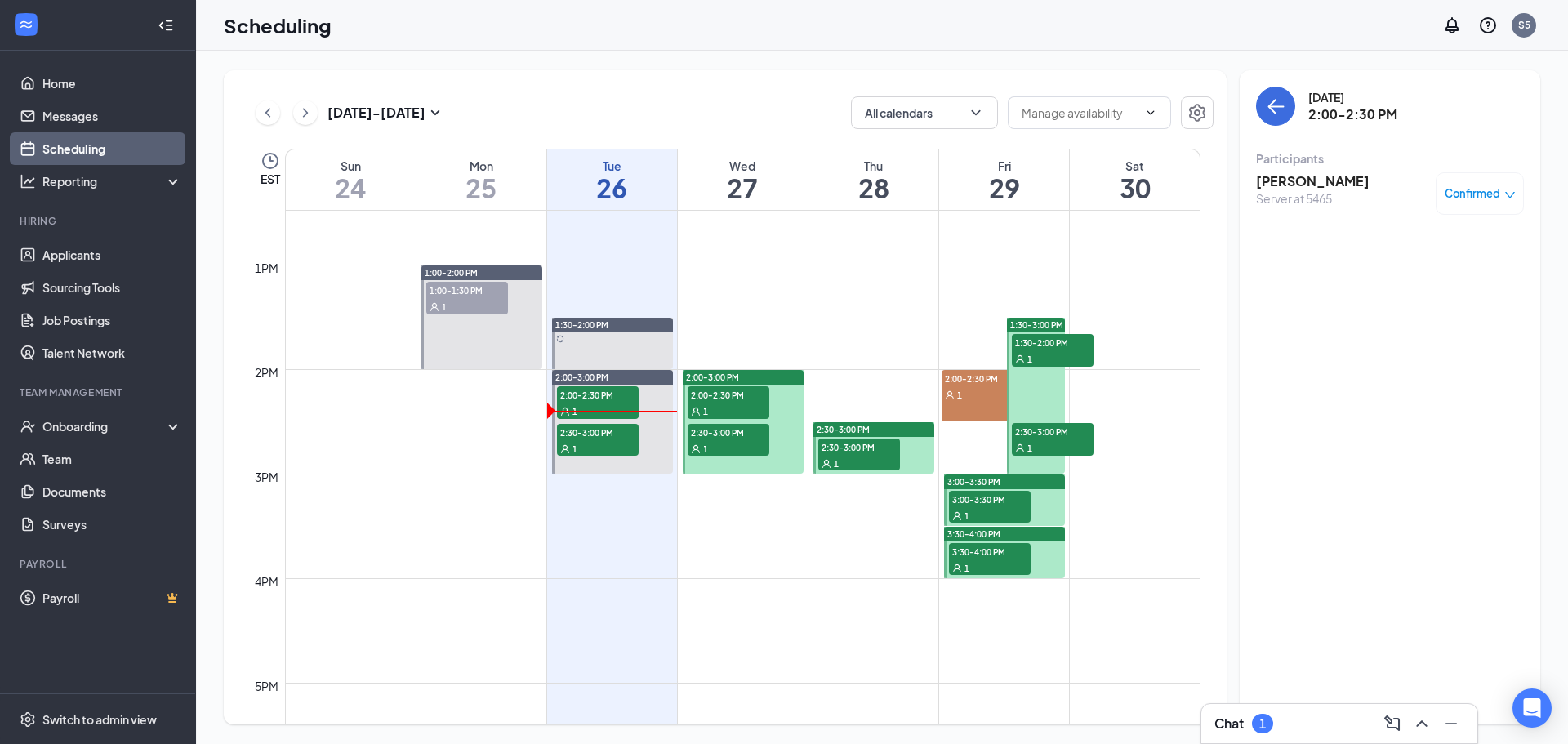
click at [1305, 184] on h3 "[PERSON_NAME]" at bounding box center [1313, 181] width 114 height 18
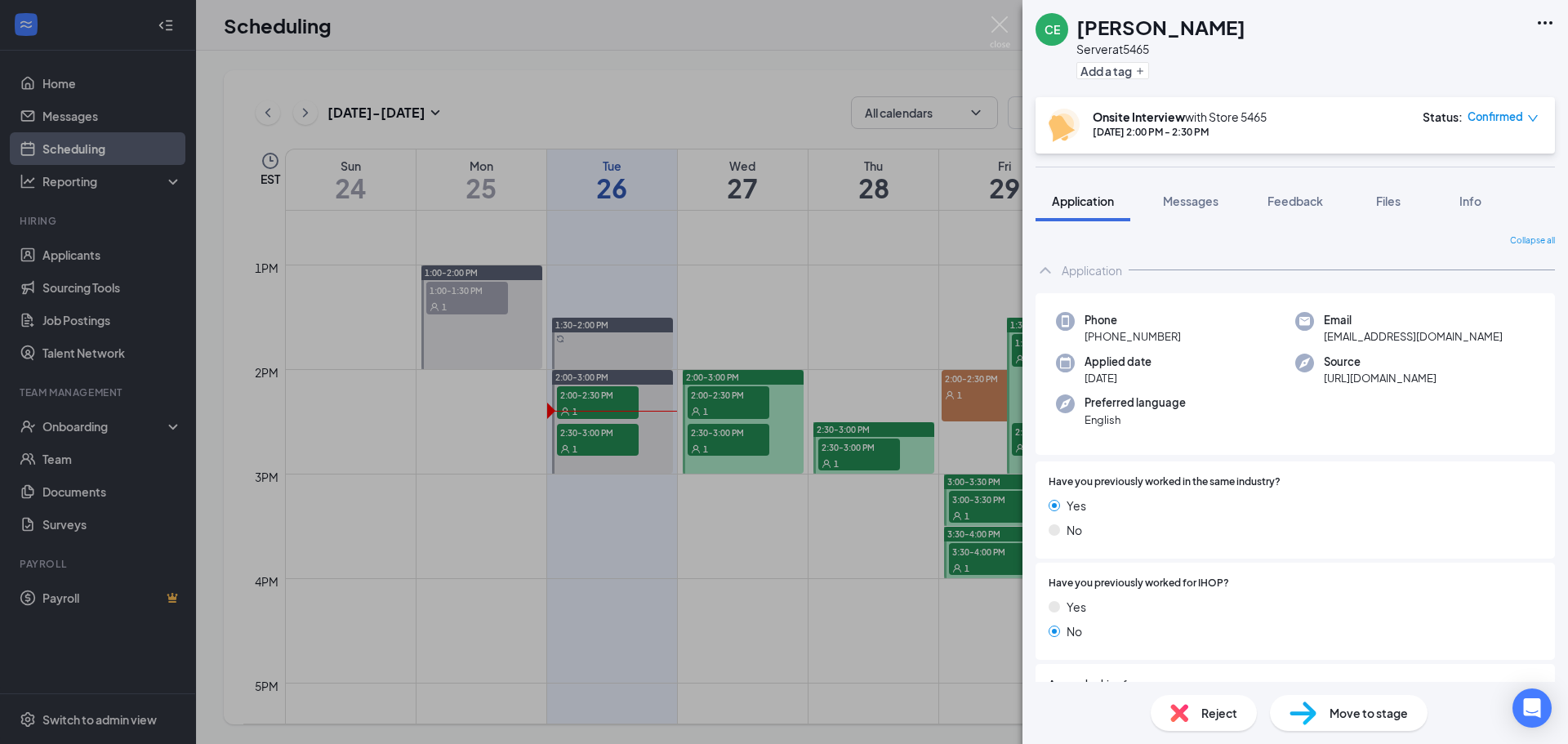
click at [882, 41] on div "CE [PERSON_NAME] Server at 5465 Add a tag Onsite Interview with Store 5465 [DAT…" at bounding box center [784, 372] width 1568 height 744
click at [997, 27] on img at bounding box center [1000, 32] width 20 height 32
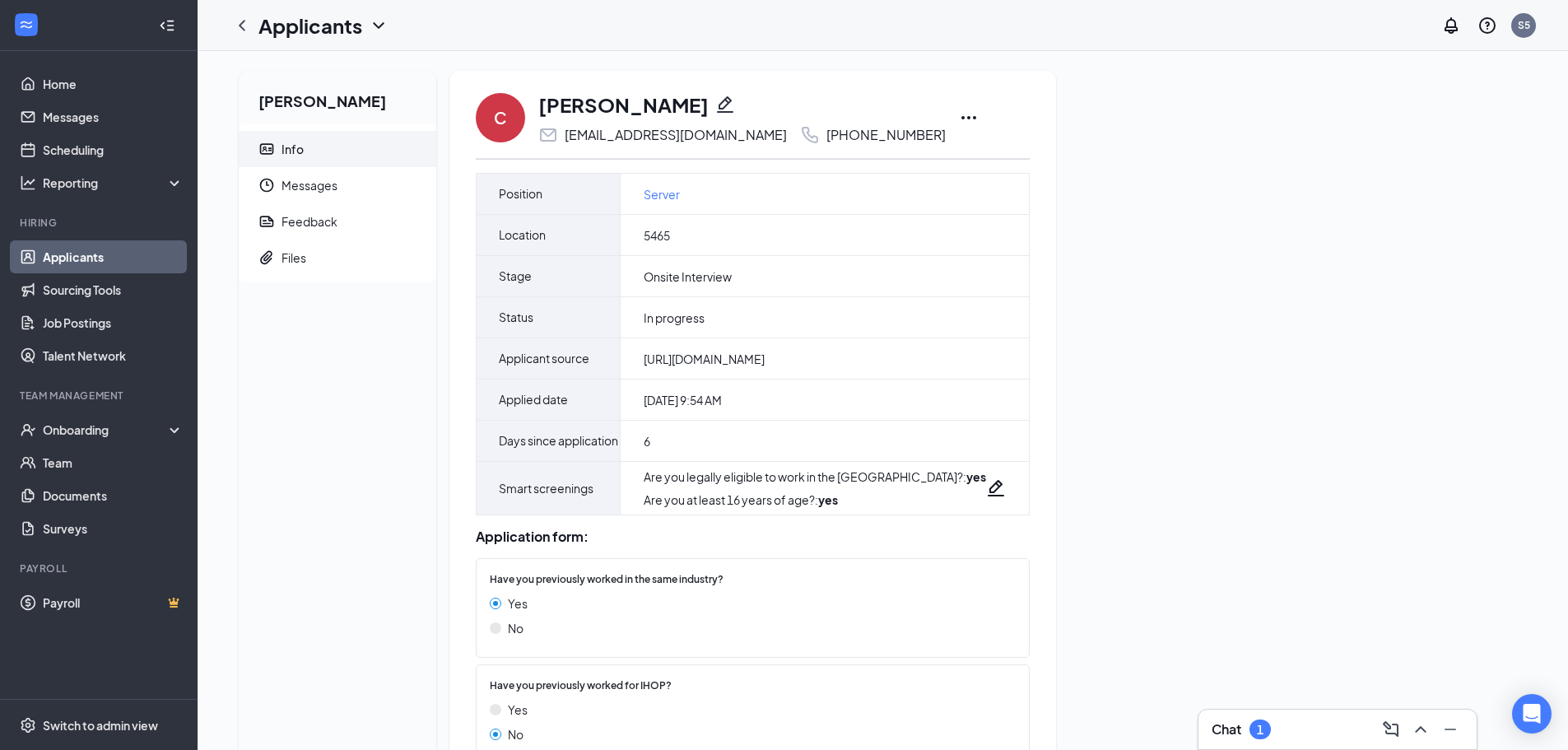
click at [959, 119] on icon "Ellipses" at bounding box center [969, 118] width 20 height 20
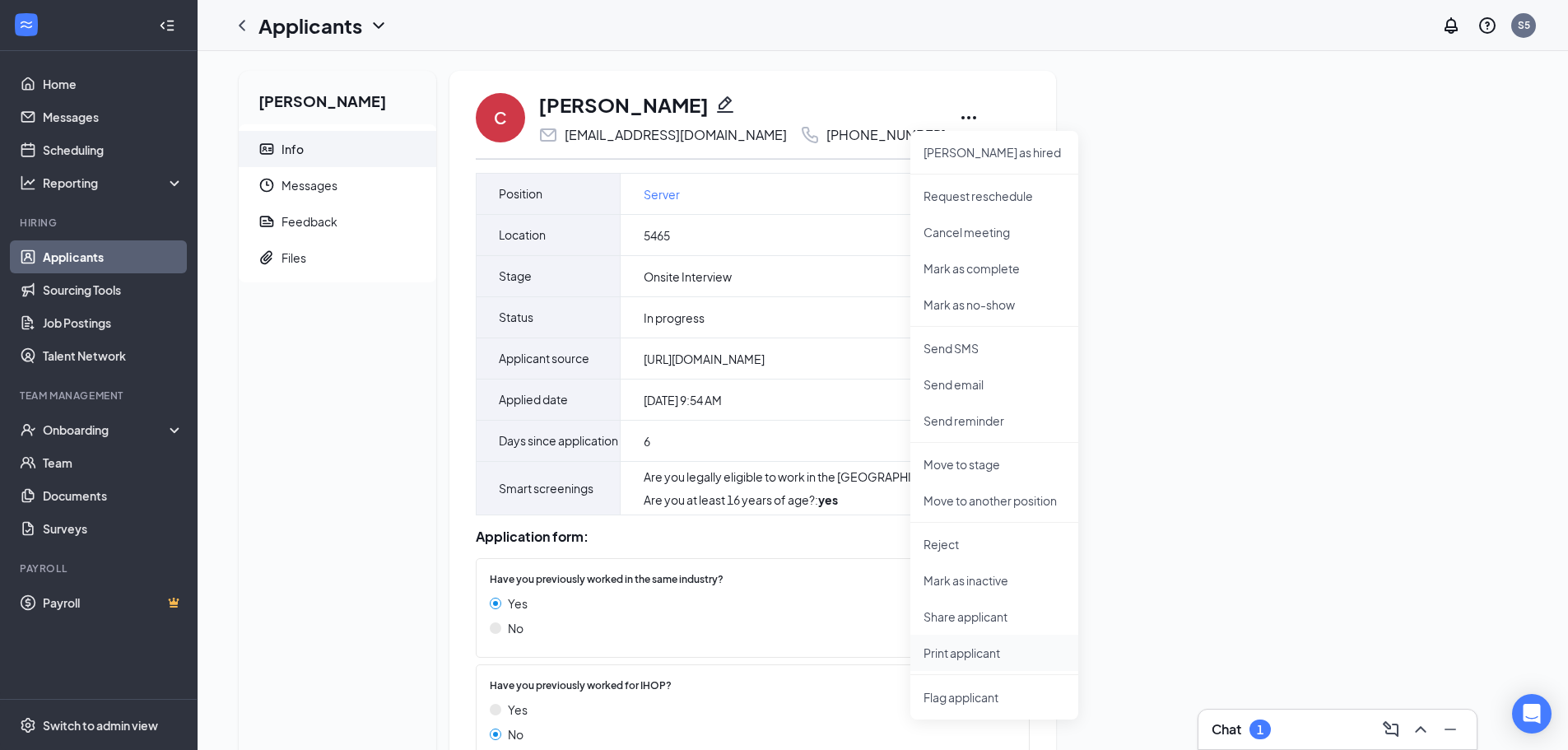
click at [953, 656] on p "Print applicant" at bounding box center [994, 653] width 141 height 17
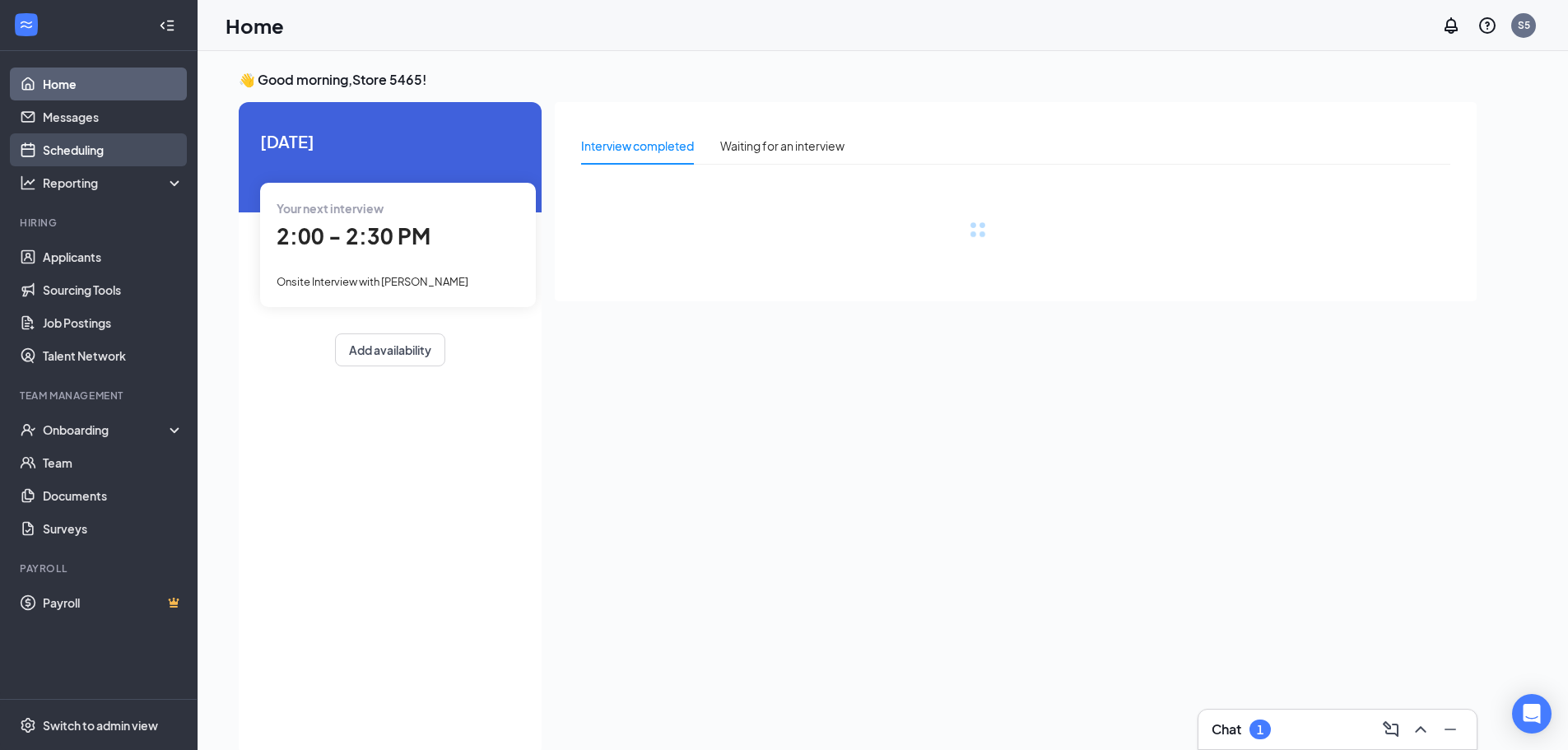
click at [57, 154] on link "Scheduling" at bounding box center [113, 150] width 141 height 33
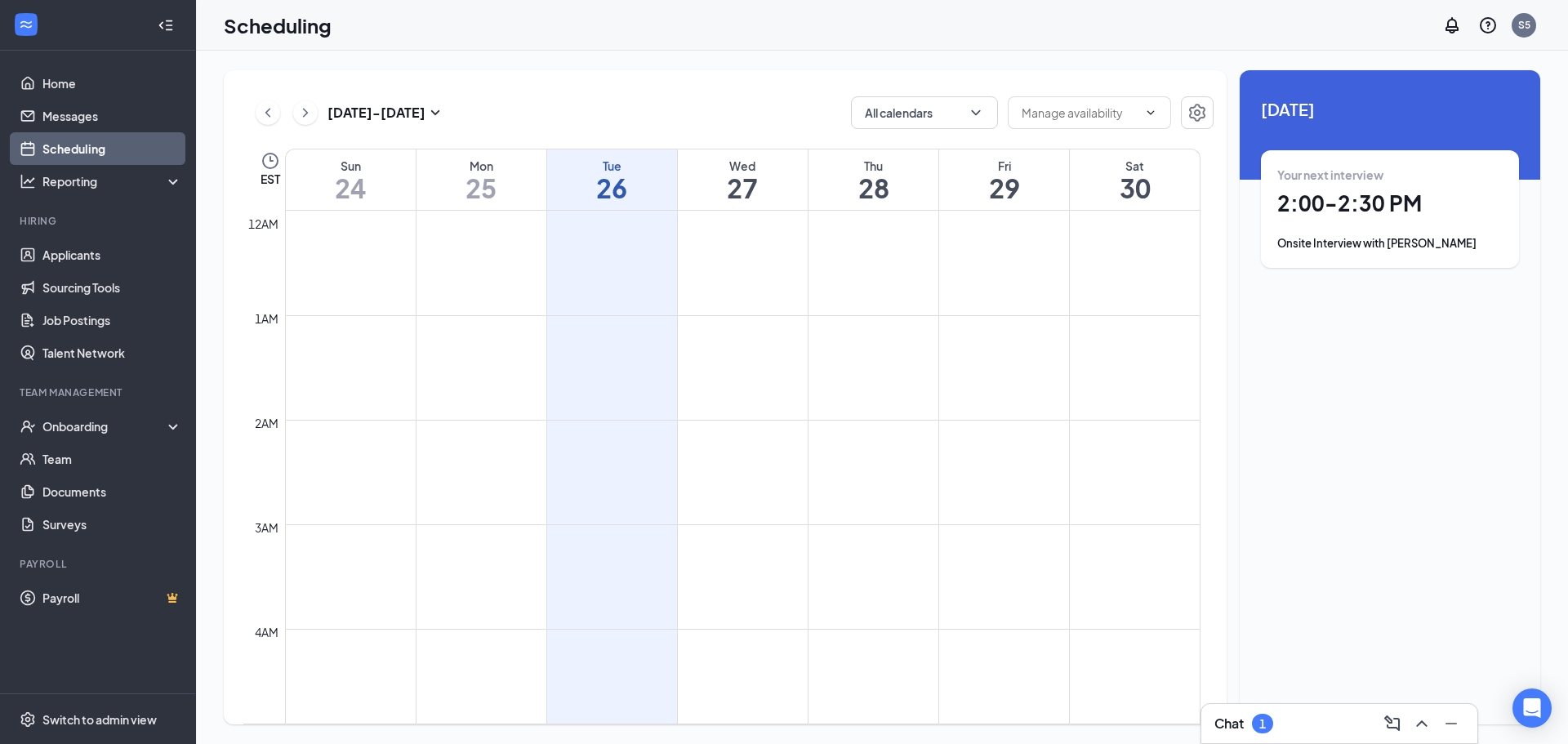
scroll to position [803, 0]
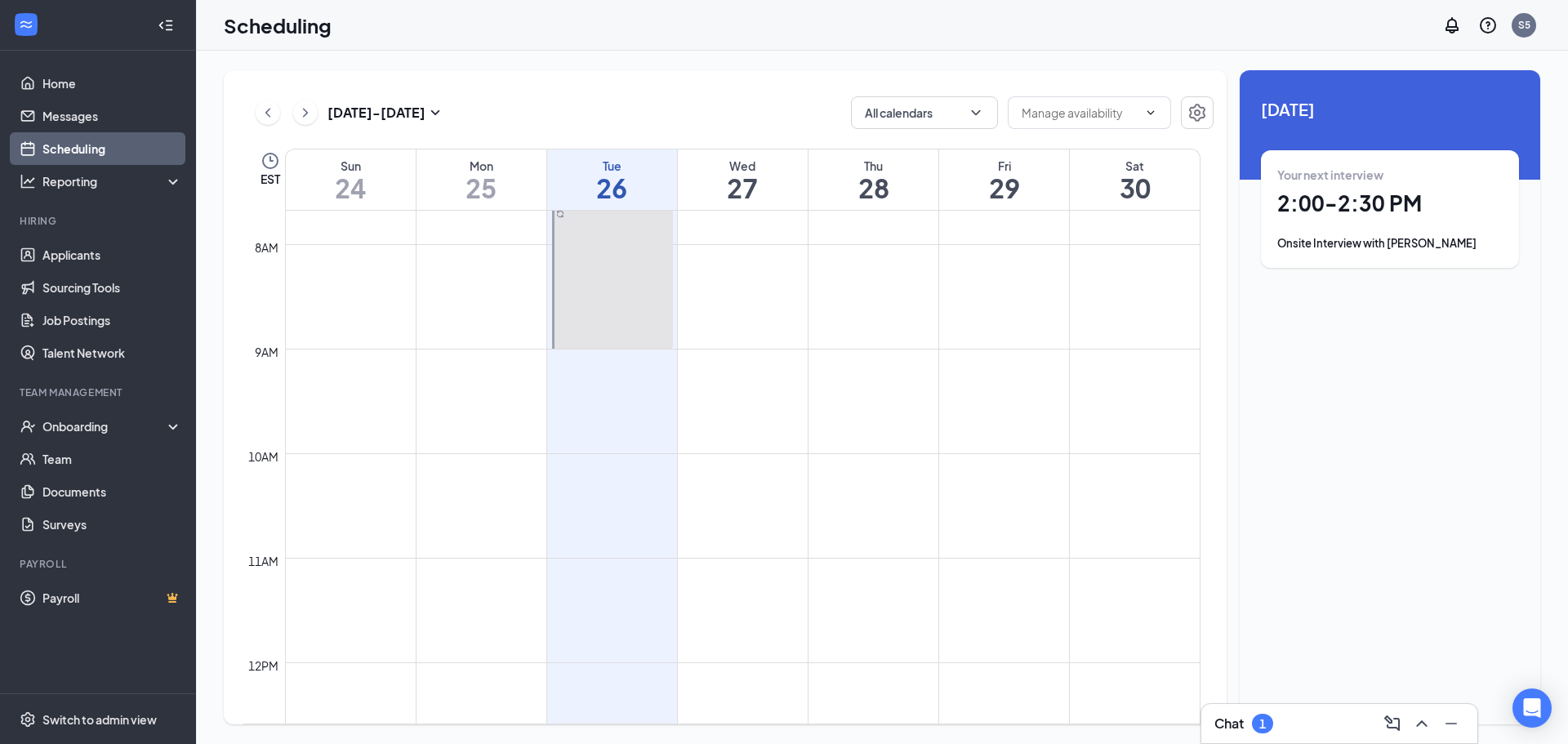
click at [1348, 242] on div "Onsite Interview with [PERSON_NAME]" at bounding box center [1389, 243] width 225 height 16
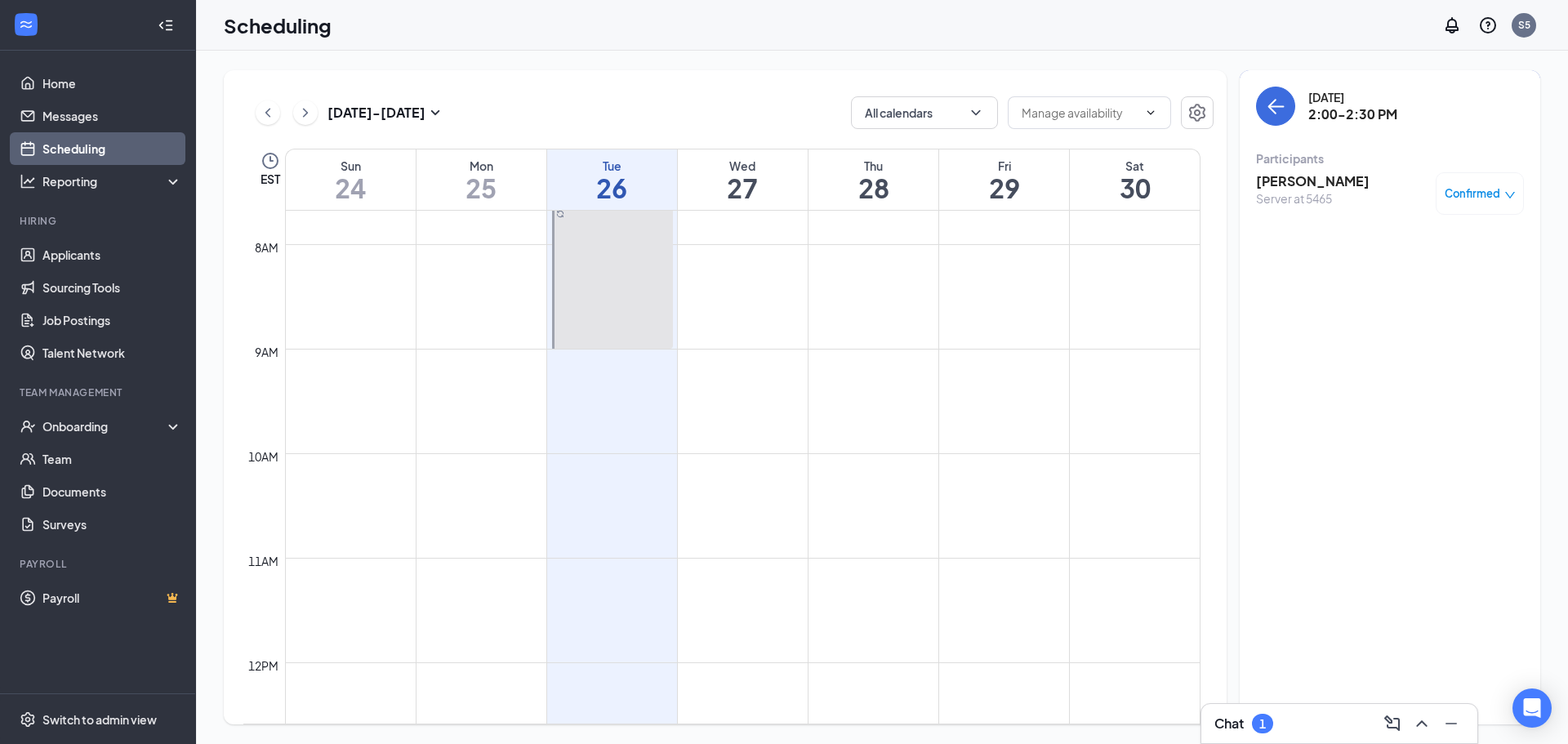
click at [1455, 191] on span "Confirmed" at bounding box center [1472, 193] width 56 height 16
click at [1290, 252] on div "[DATE] 2:00-2:30 PM Participants [PERSON_NAME] Server at 5465 Confirmed" at bounding box center [1390, 398] width 301 height 655
click at [1274, 108] on icon "ArrowLeft" at bounding box center [1276, 107] width 20 height 20
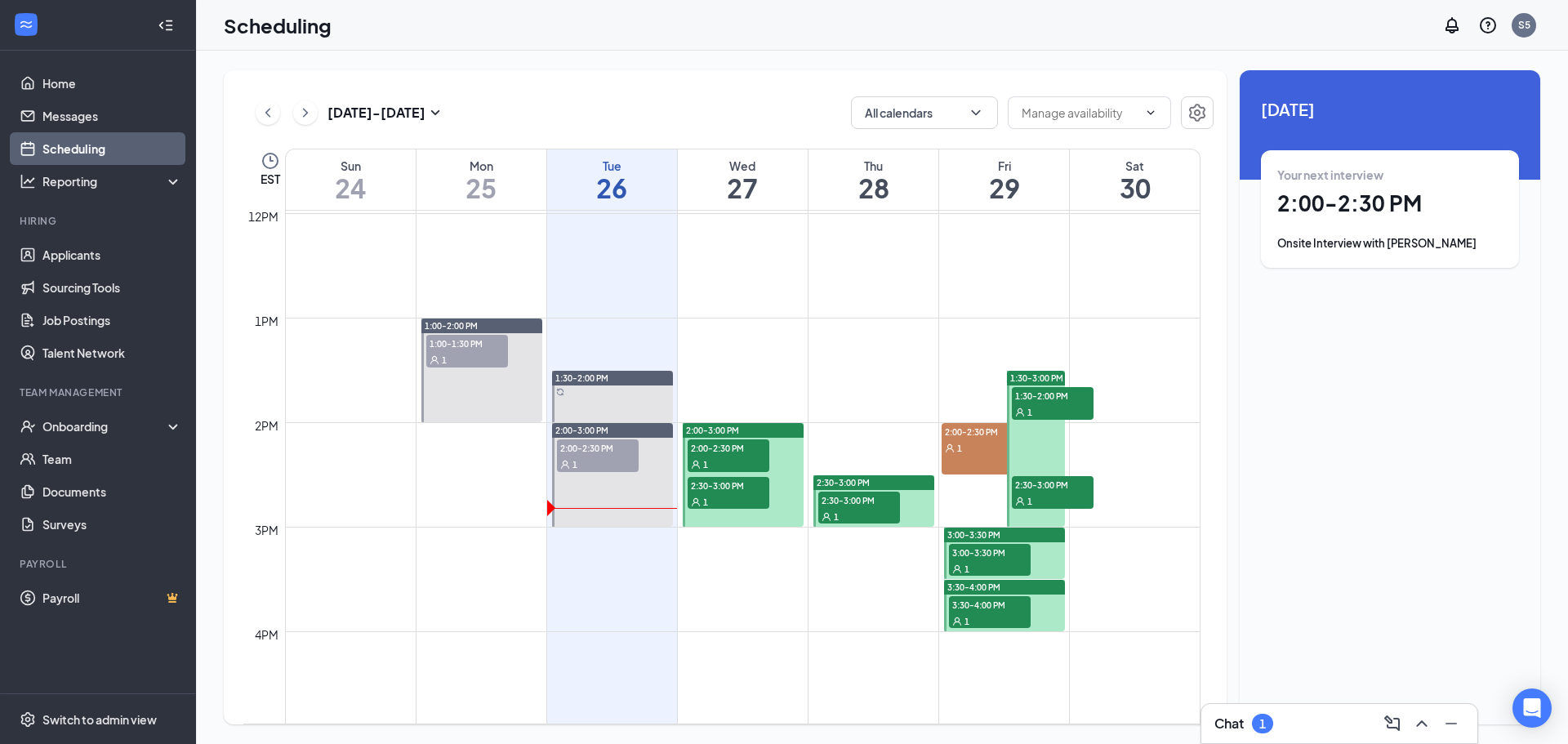
scroll to position [1316, 0]
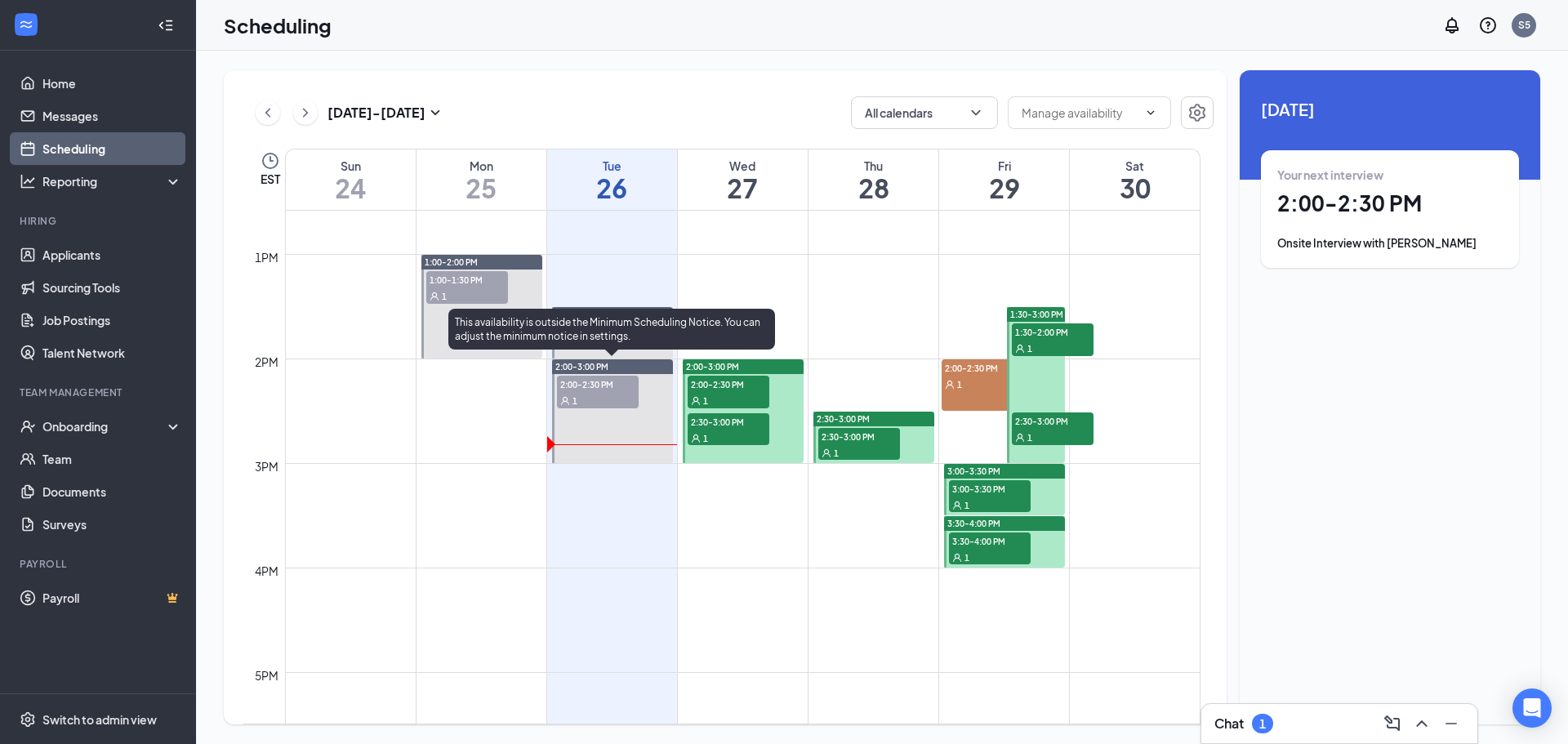
click at [599, 391] on span "2:00-2:30 PM" at bounding box center [598, 384] width 82 height 16
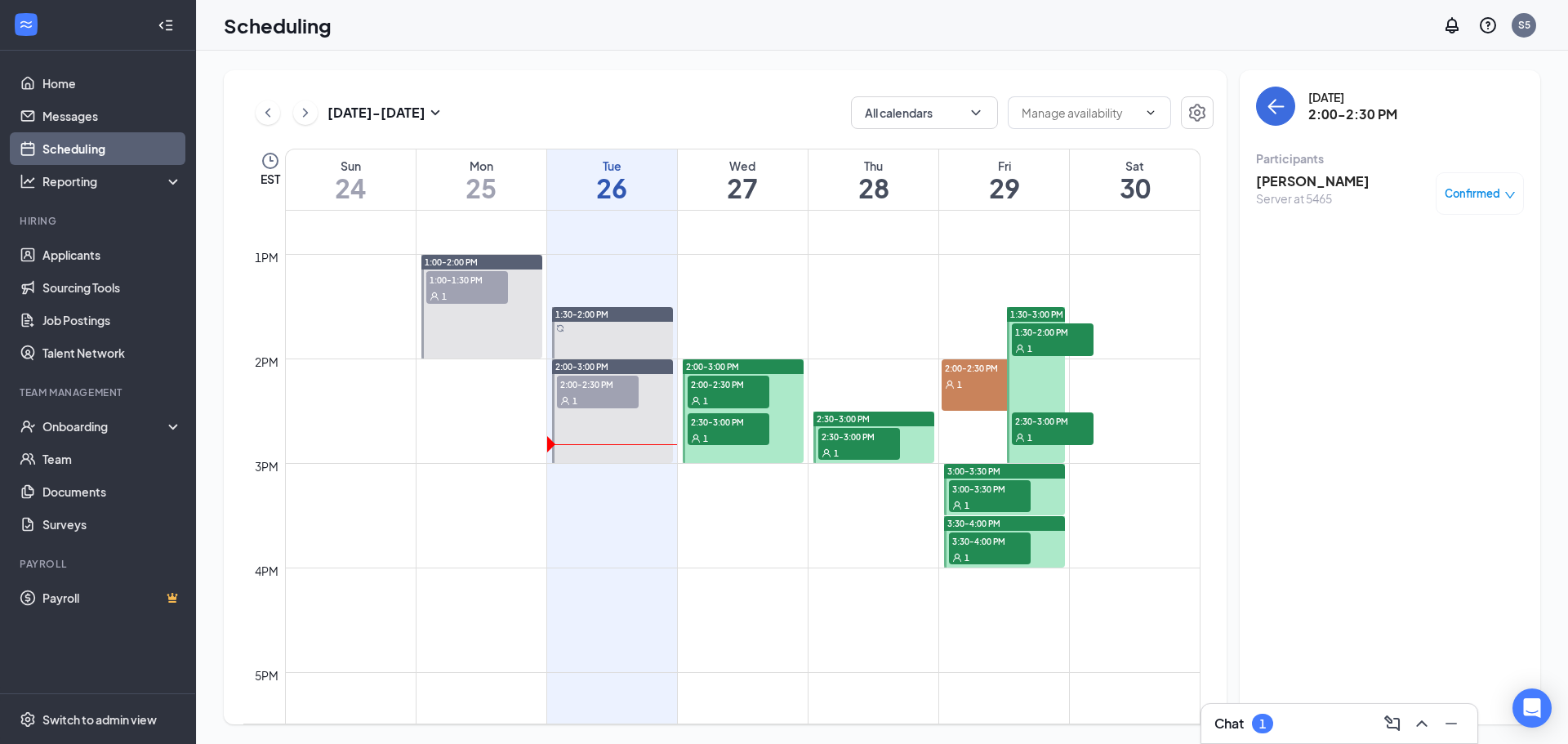
click at [1297, 181] on h3 "[PERSON_NAME]" at bounding box center [1313, 181] width 114 height 18
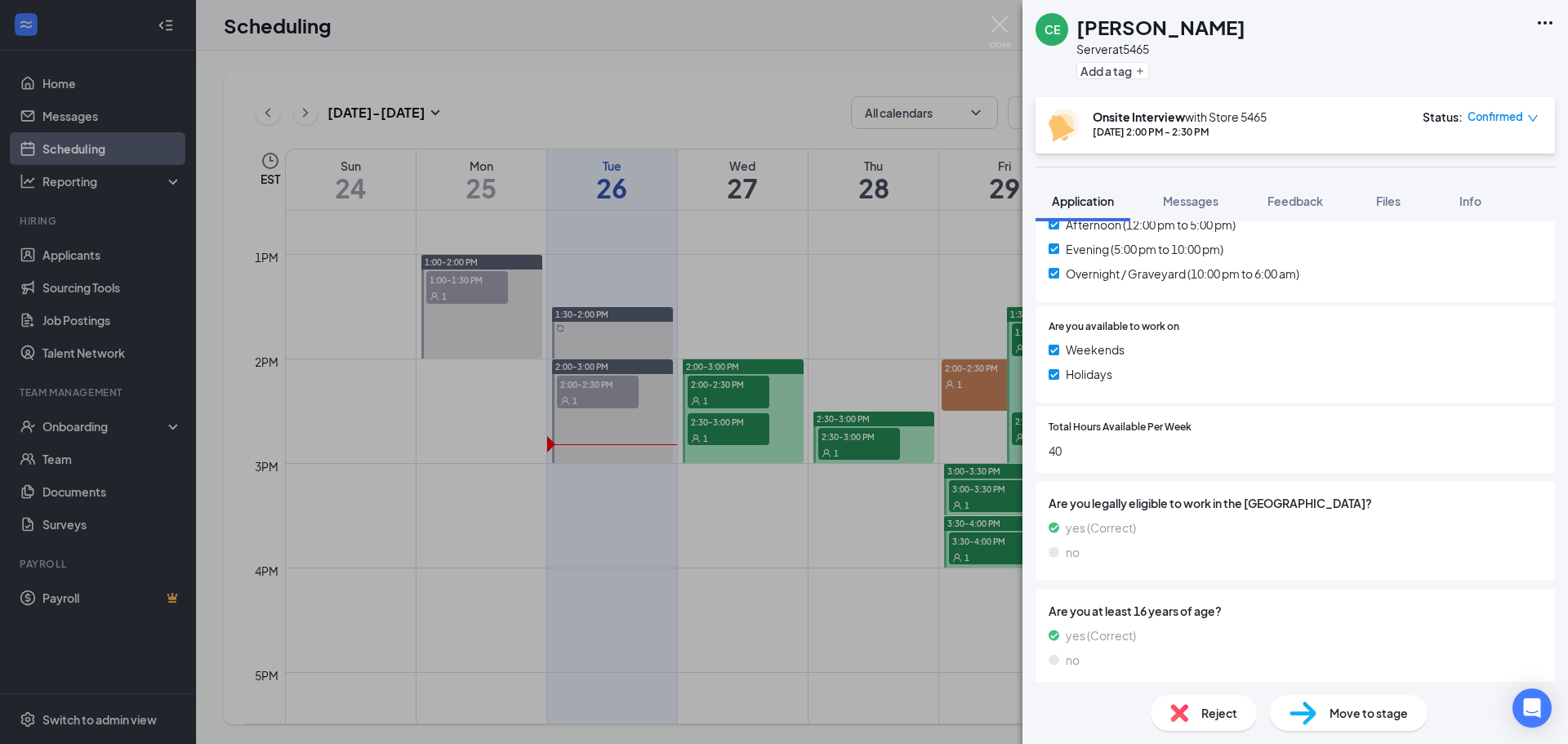
scroll to position [645, 0]
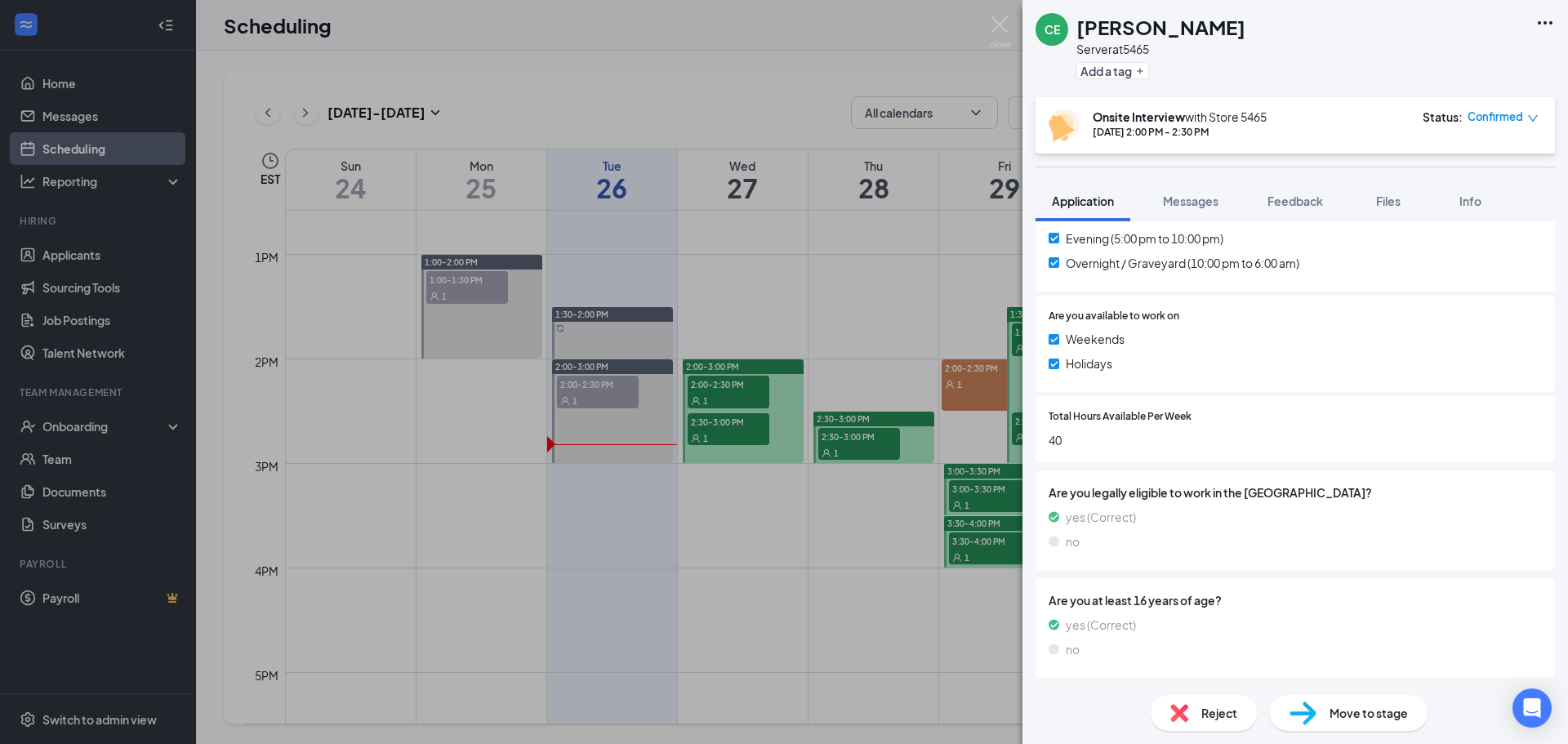
click at [1336, 710] on span "Move to stage" at bounding box center [1368, 713] width 78 height 18
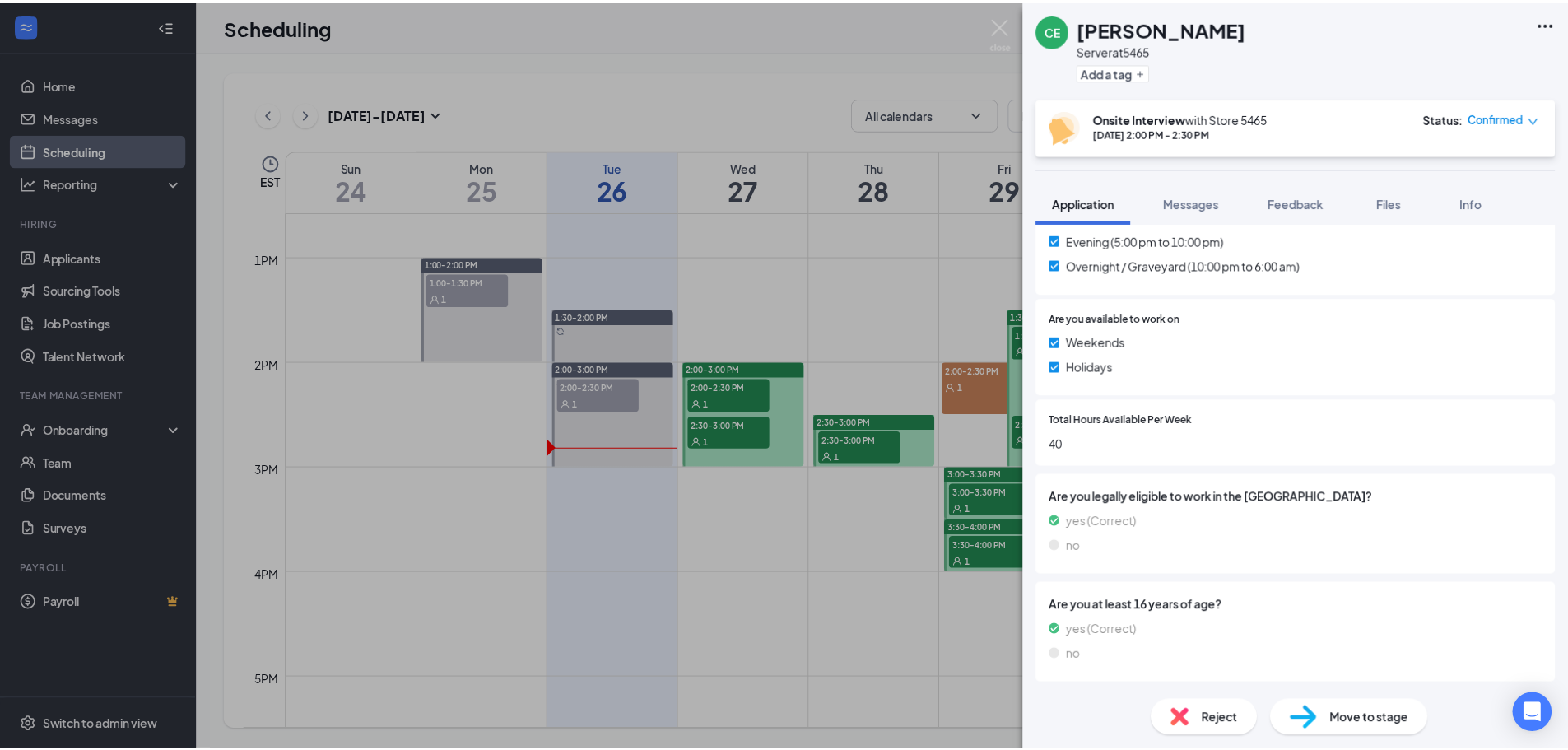
scroll to position [644, 0]
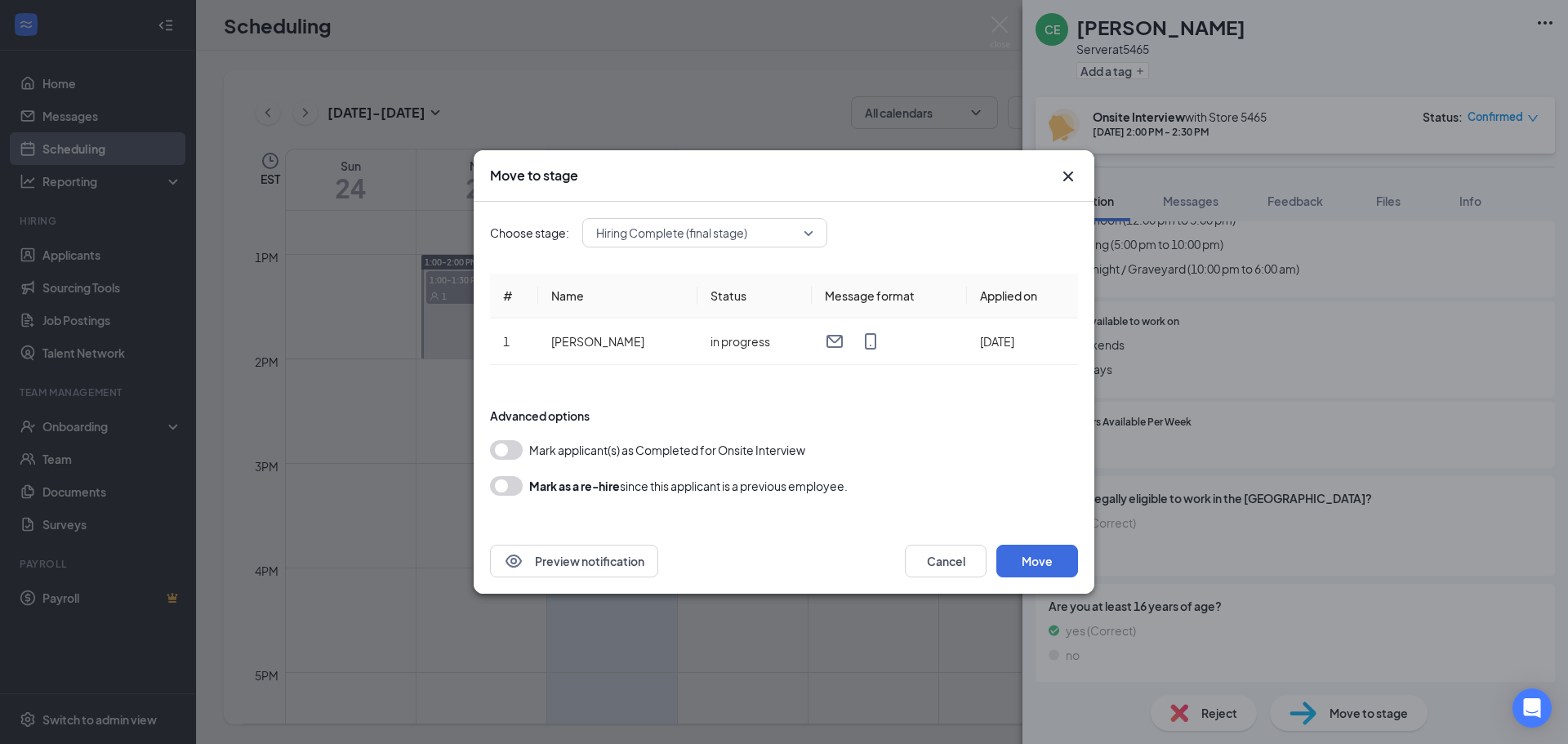
drag, startPoint x: 501, startPoint y: 453, endPoint x: 513, endPoint y: 451, distance: 12.2
click at [513, 451] on button "button" at bounding box center [507, 450] width 33 height 20
click at [1048, 569] on button "Move" at bounding box center [1037, 562] width 82 height 33
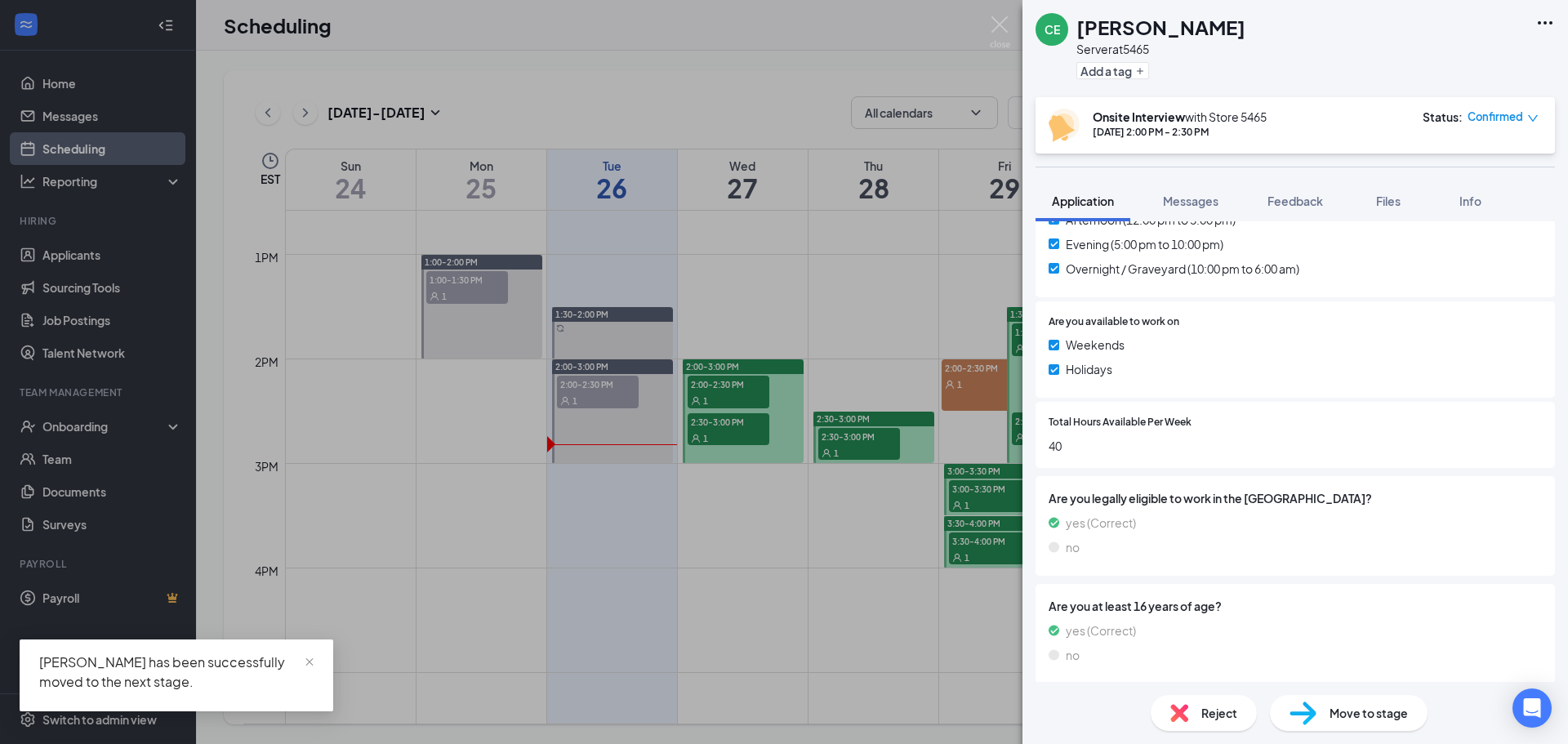
click at [82, 428] on div "CE [PERSON_NAME] Server at 5465 Add a tag Onsite Interview with Store 5465 [DAT…" at bounding box center [784, 372] width 1568 height 744
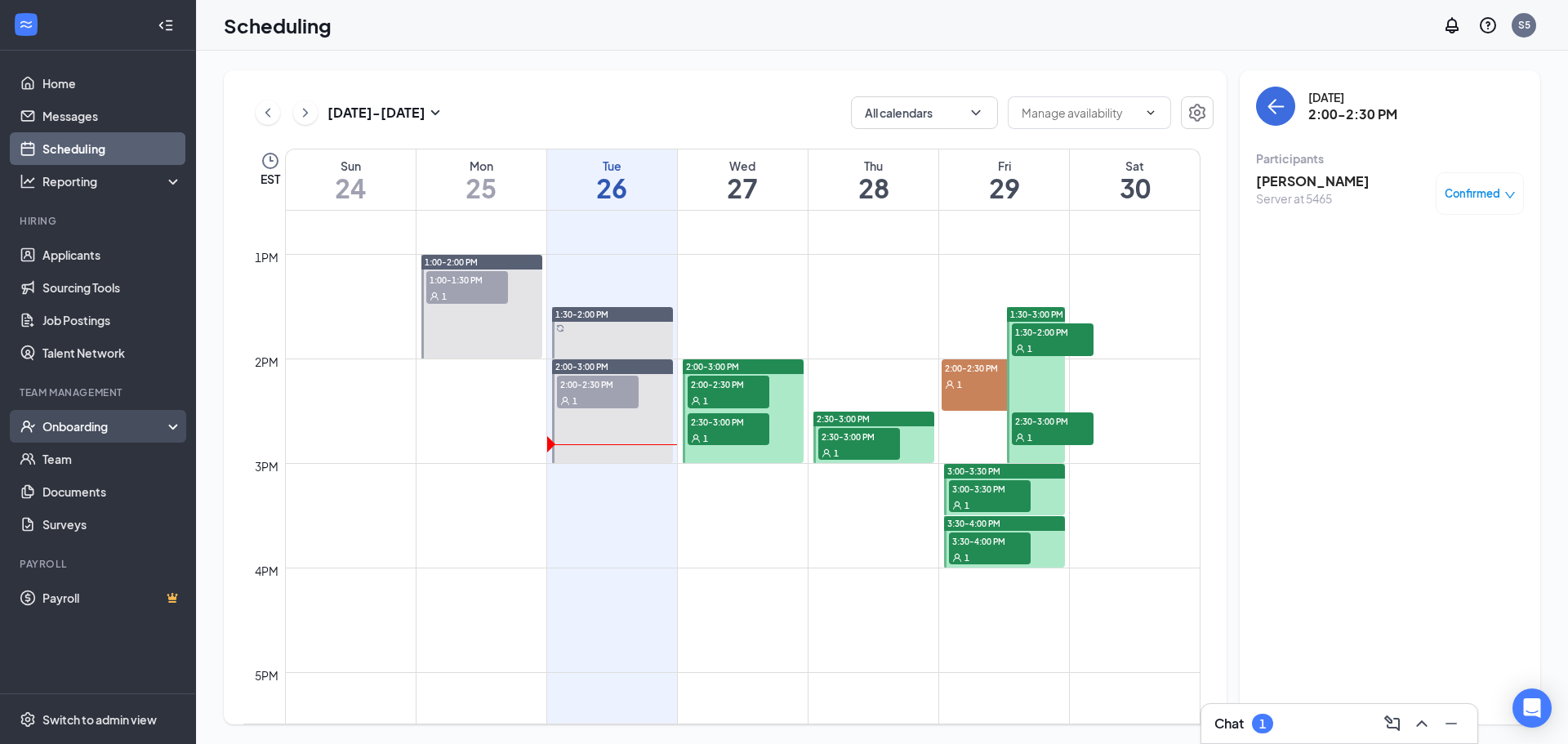
click at [93, 425] on div "Onboarding" at bounding box center [106, 427] width 126 height 16
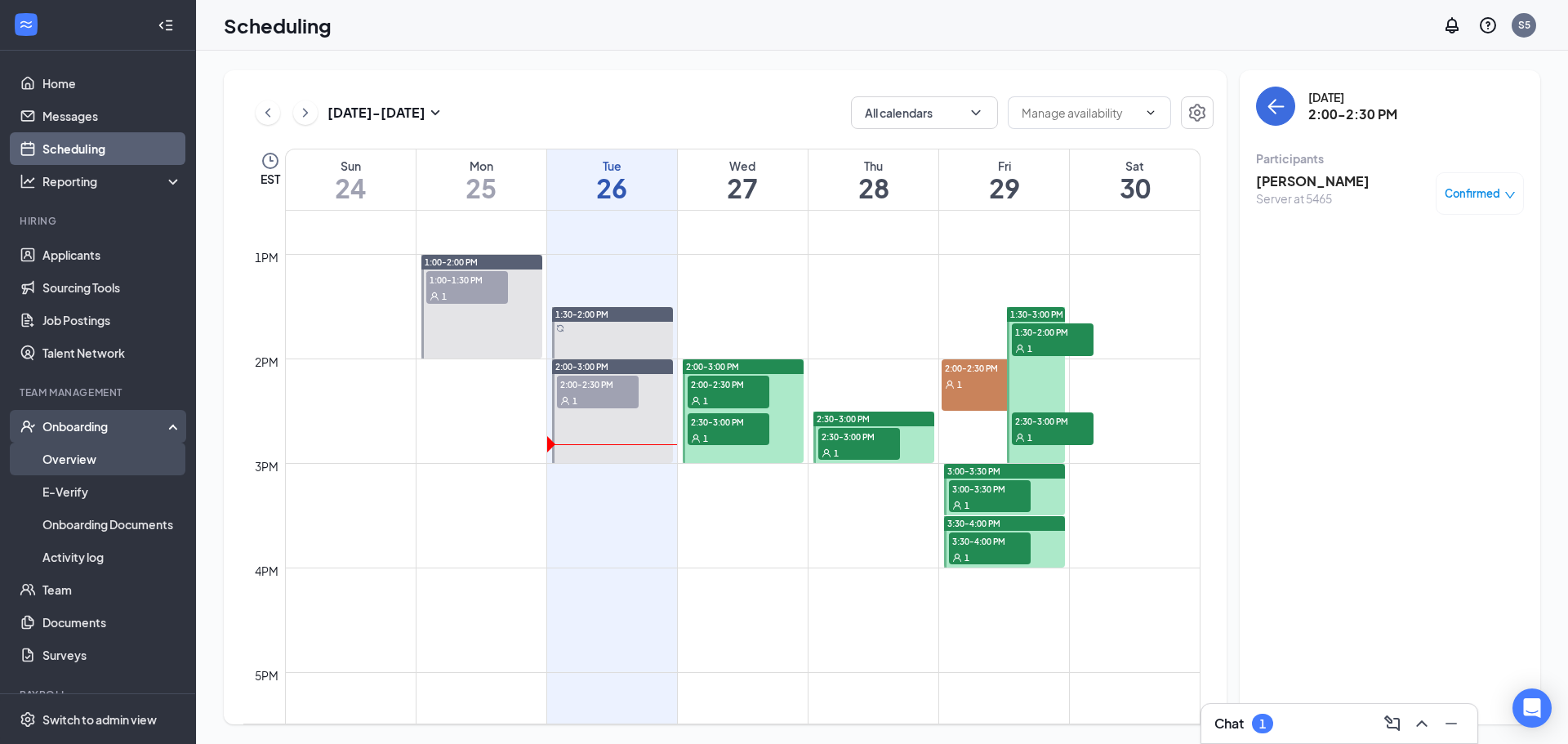
click at [82, 456] on link "Overview" at bounding box center [112, 460] width 139 height 33
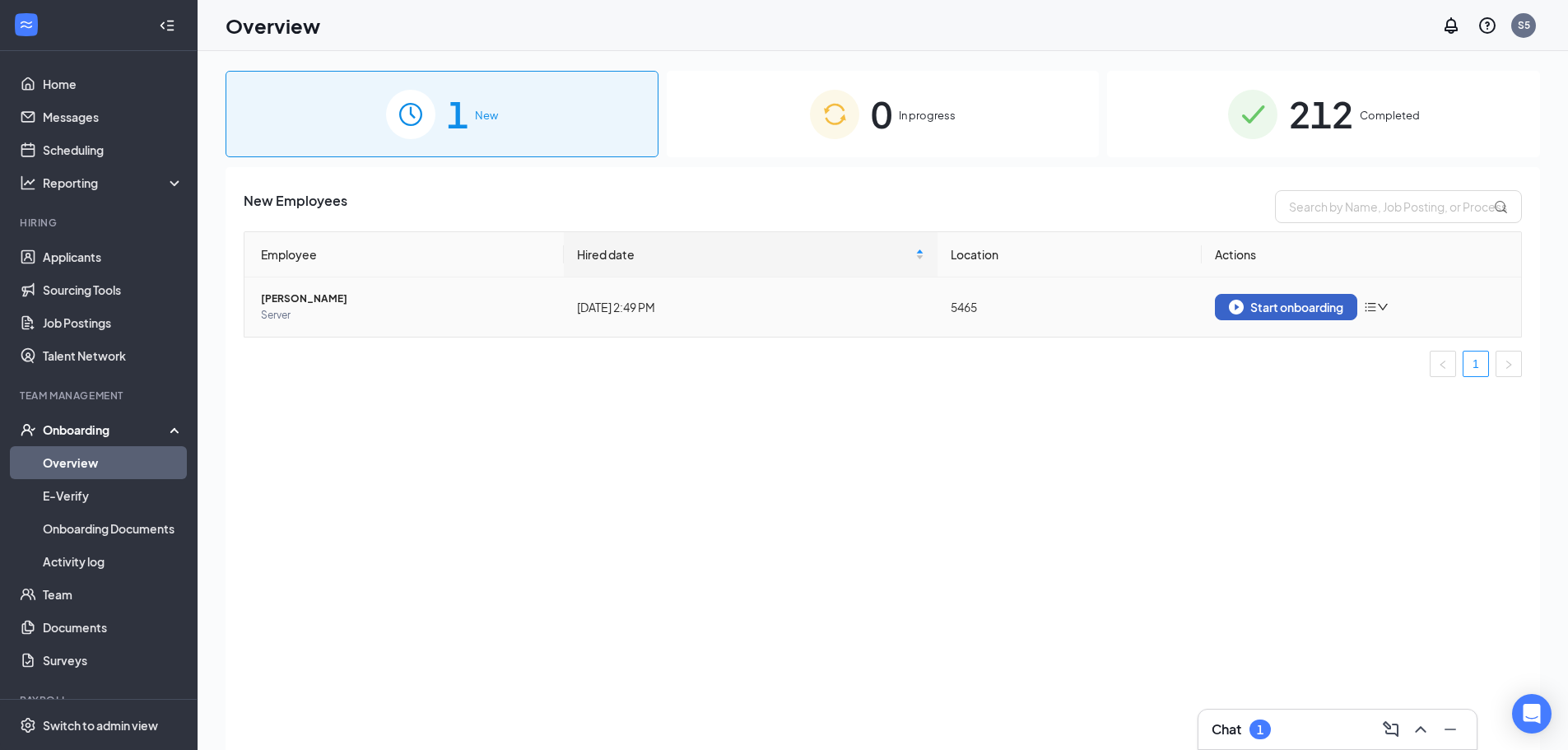
click at [1290, 305] on div "Start onboarding" at bounding box center [1286, 307] width 115 height 15
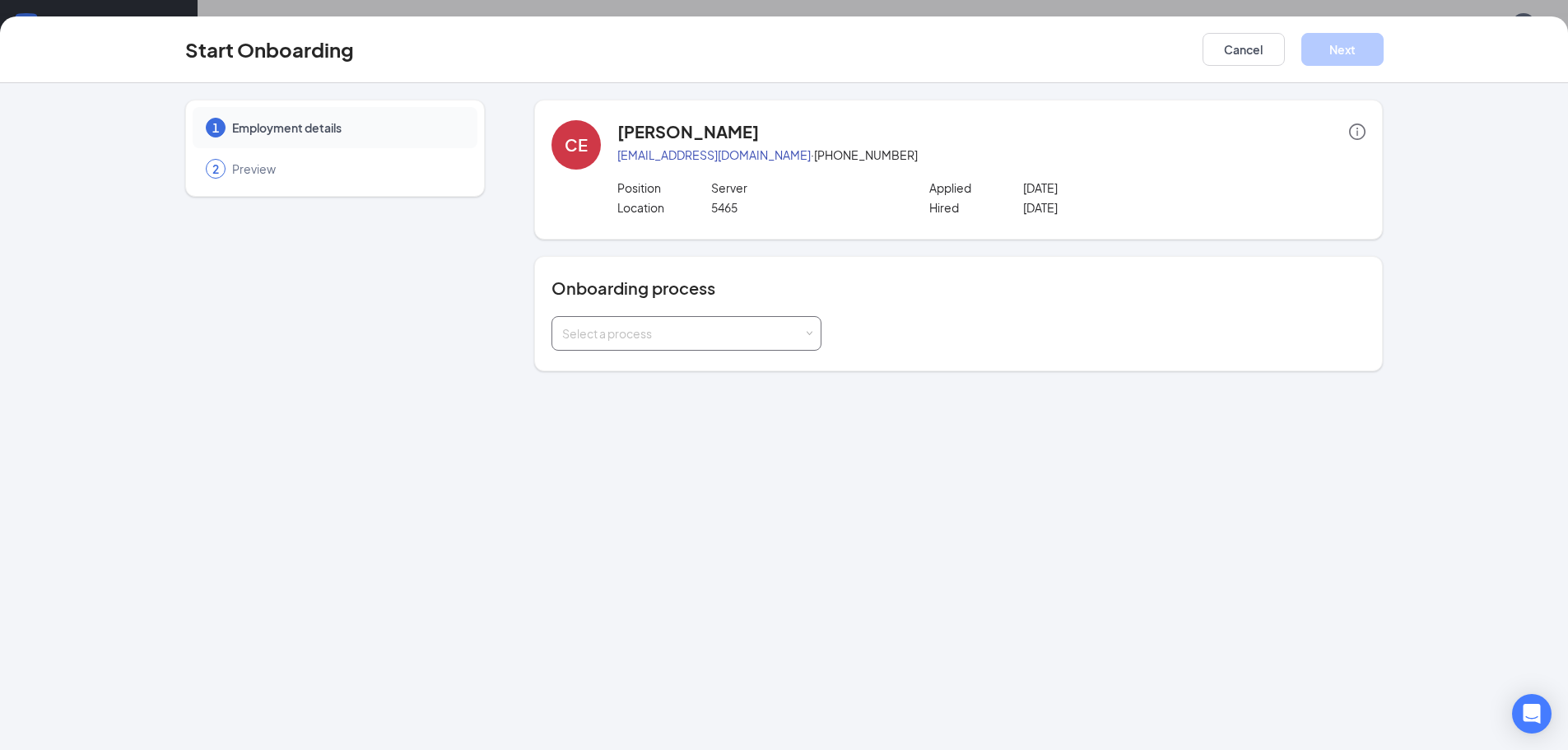
click at [644, 334] on div "Select a process" at bounding box center [682, 334] width 241 height 17
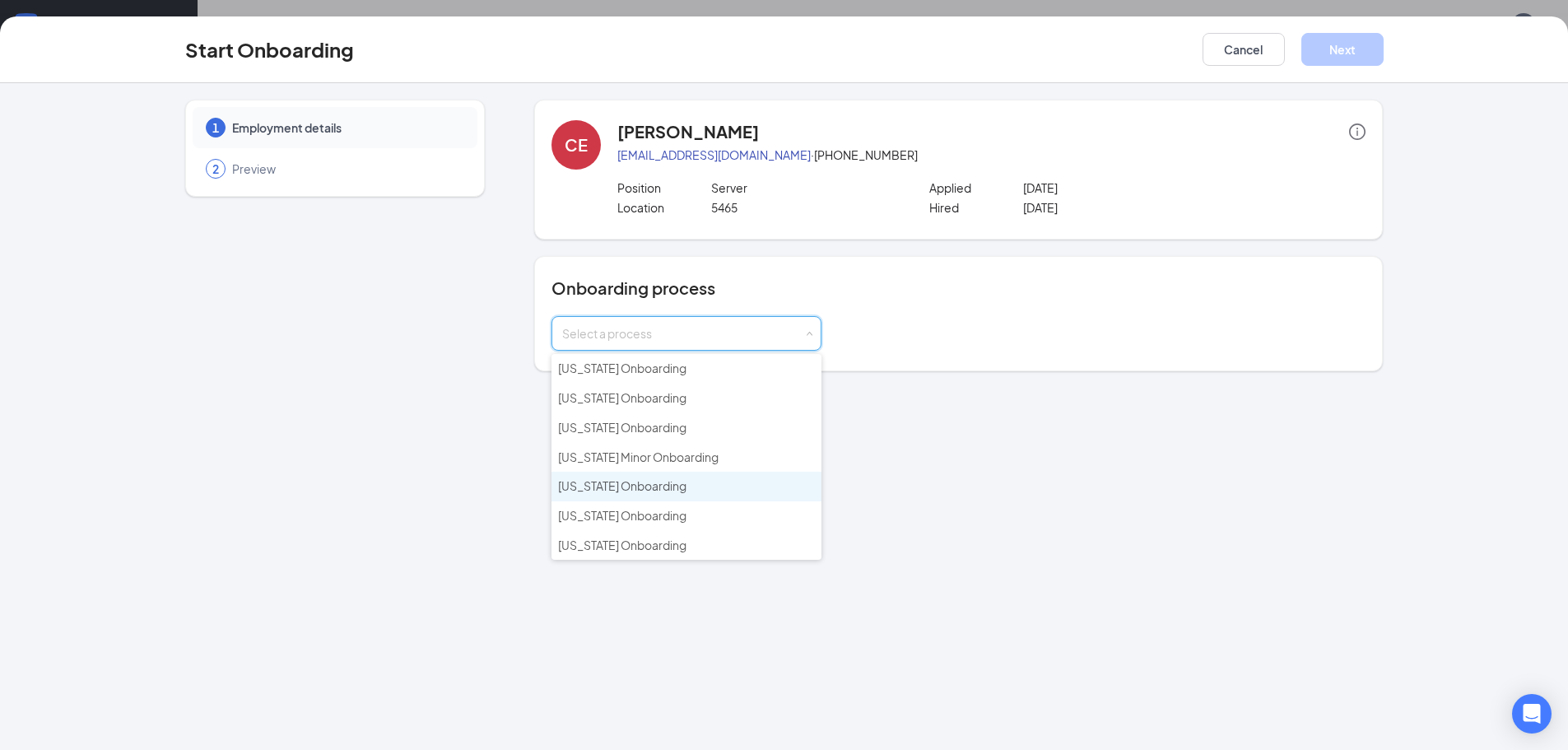
click at [637, 487] on span "[US_STATE] Onboarding" at bounding box center [622, 485] width 129 height 15
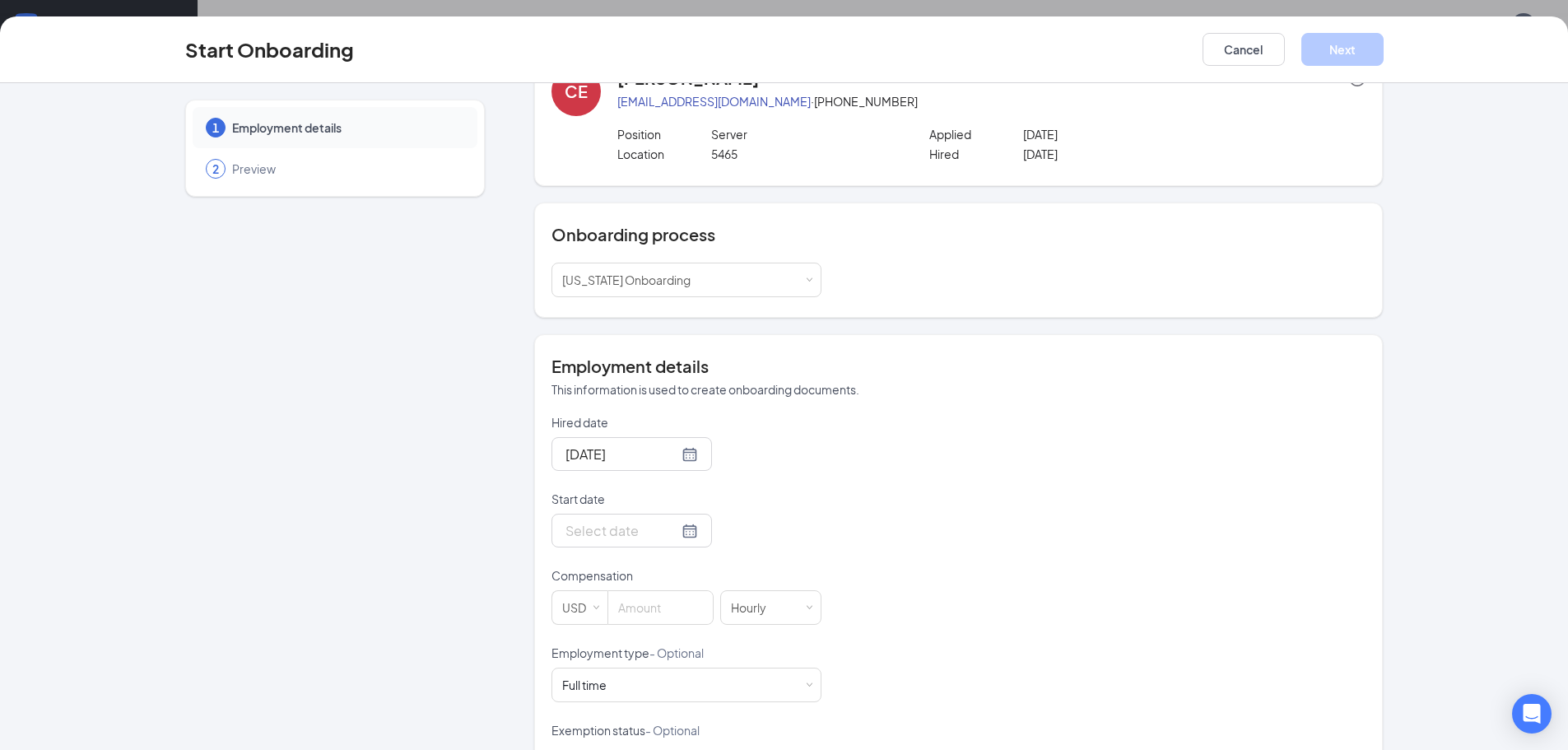
scroll to position [216, 0]
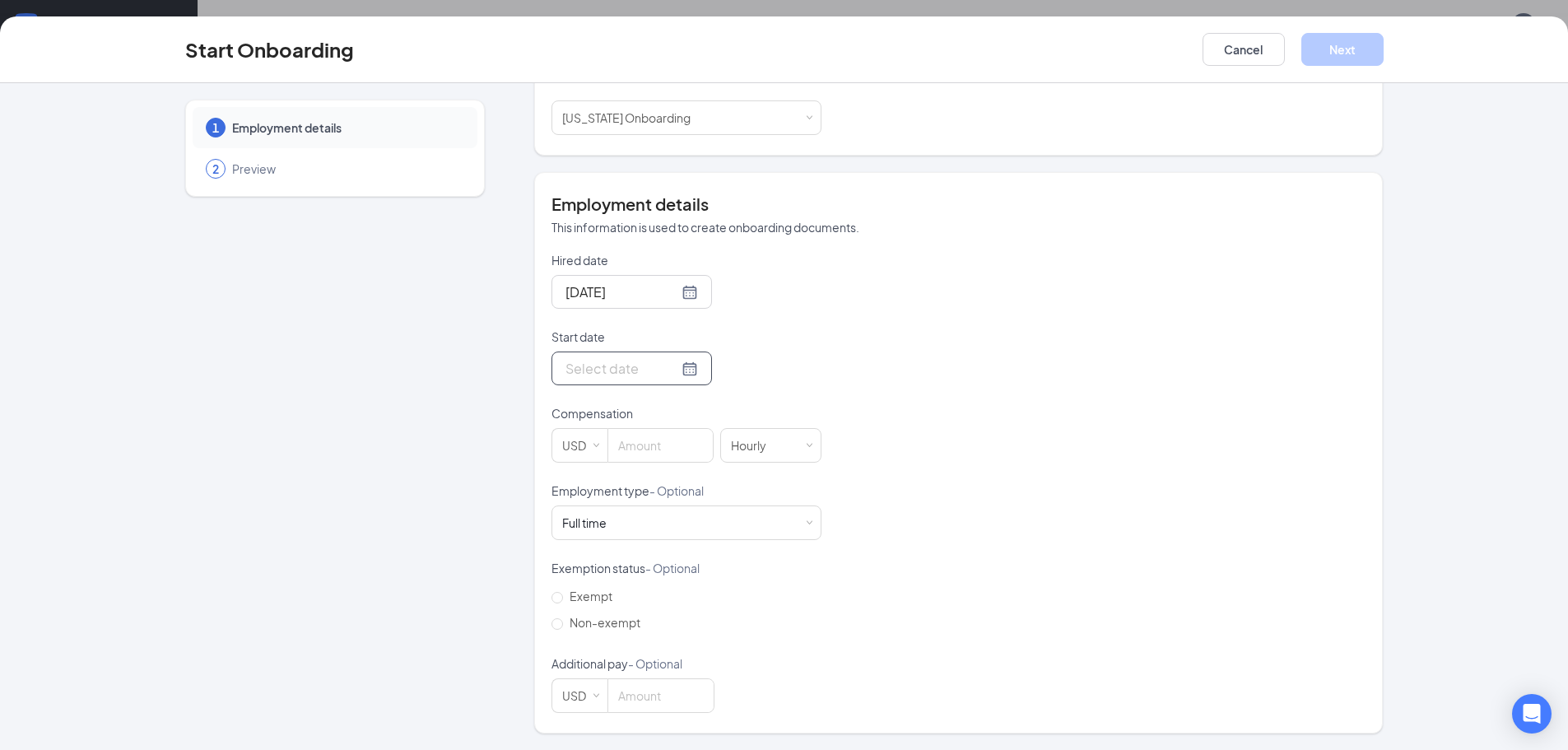
click at [670, 369] on div at bounding box center [631, 369] width 132 height 20
type input "[DATE]"
click at [629, 565] on div "26" at bounding box center [636, 565] width 20 height 20
click at [642, 447] on input at bounding box center [660, 446] width 105 height 33
type input "2.13"
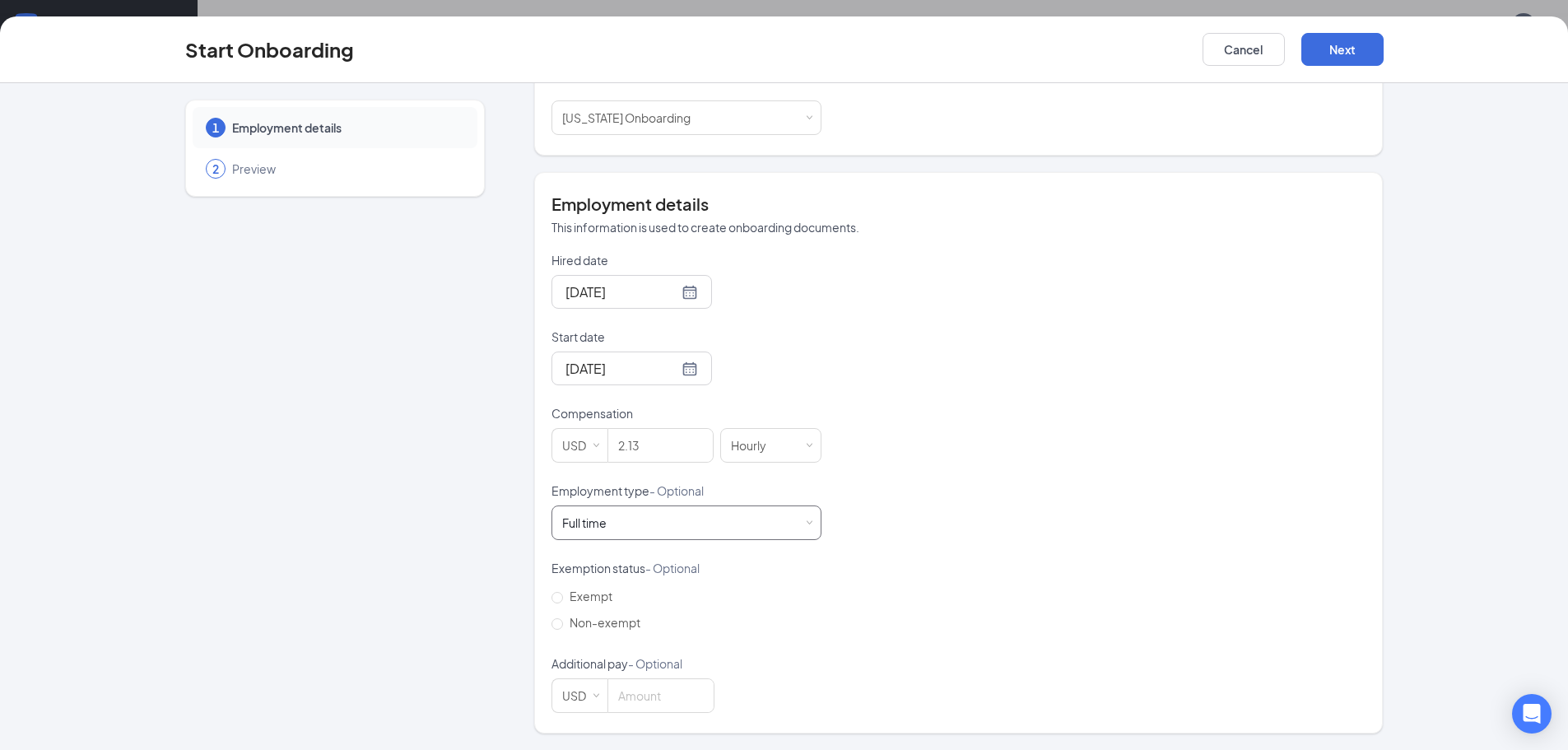
click at [807, 526] on div "Full time Works 30+ hours per week and is reasonably expected to work" at bounding box center [686, 523] width 270 height 35
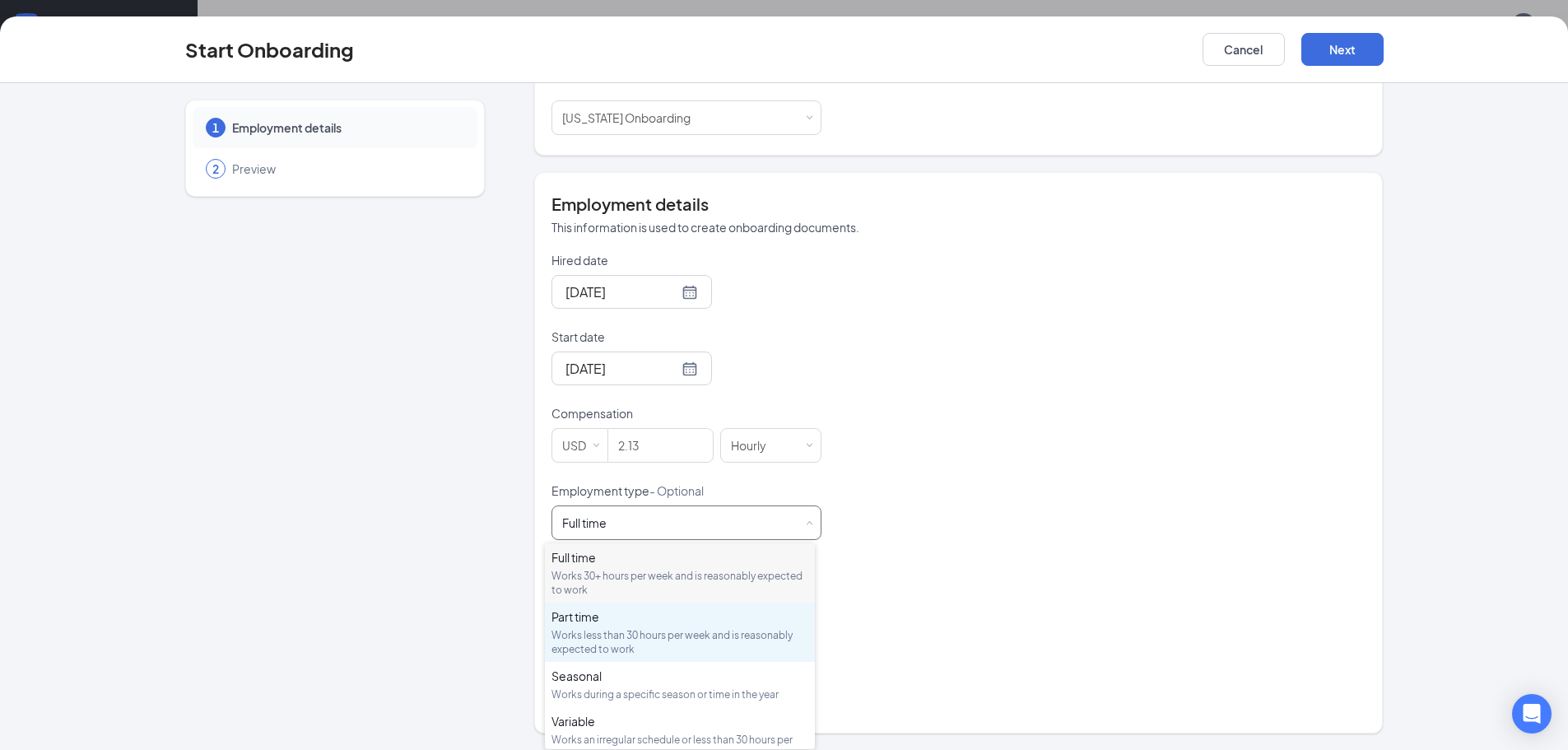
click at [701, 619] on div "Part time" at bounding box center [680, 617] width 257 height 17
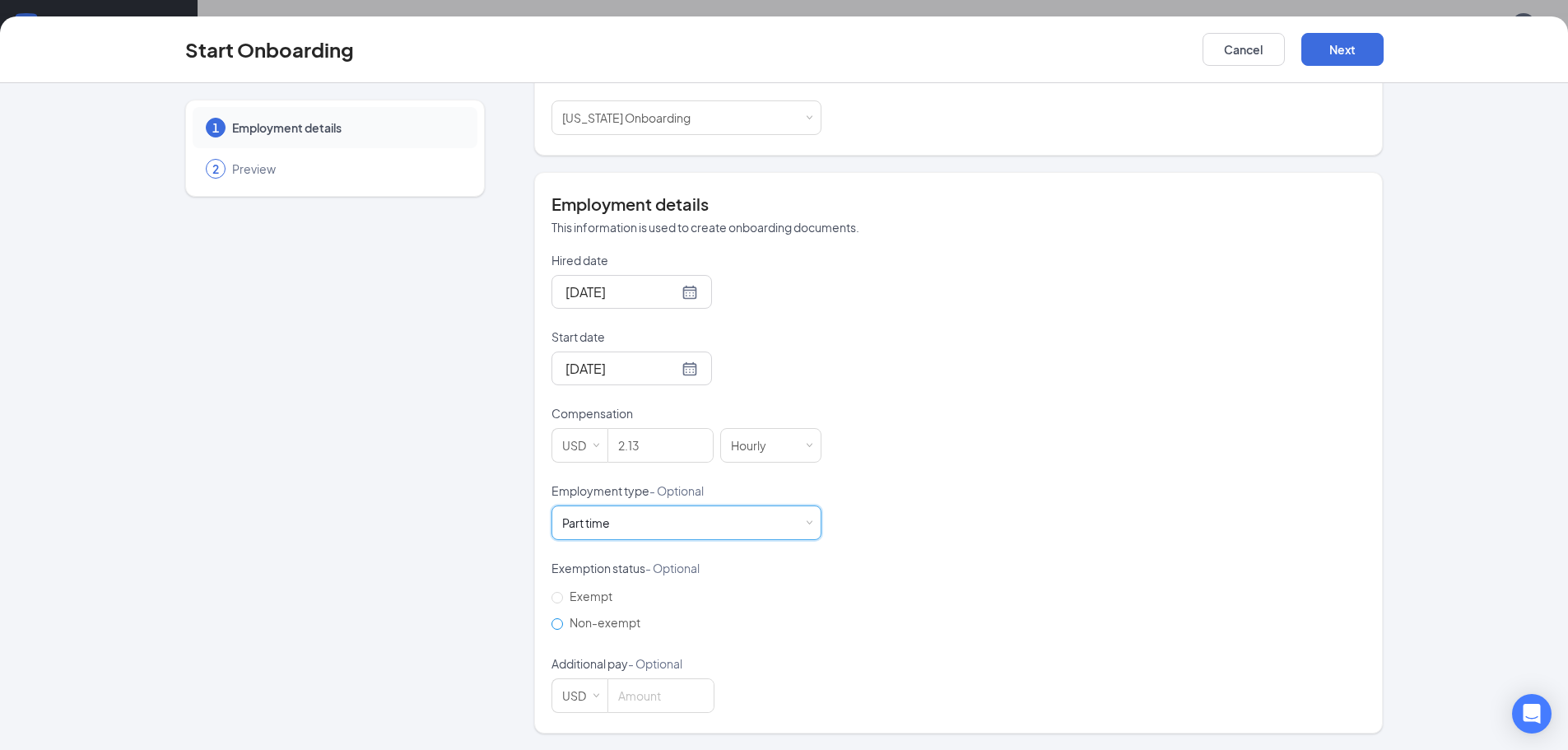
click at [554, 627] on input "Non-exempt" at bounding box center [557, 624] width 12 height 12
radio input "true"
click at [1353, 43] on button "Next" at bounding box center [1342, 50] width 83 height 33
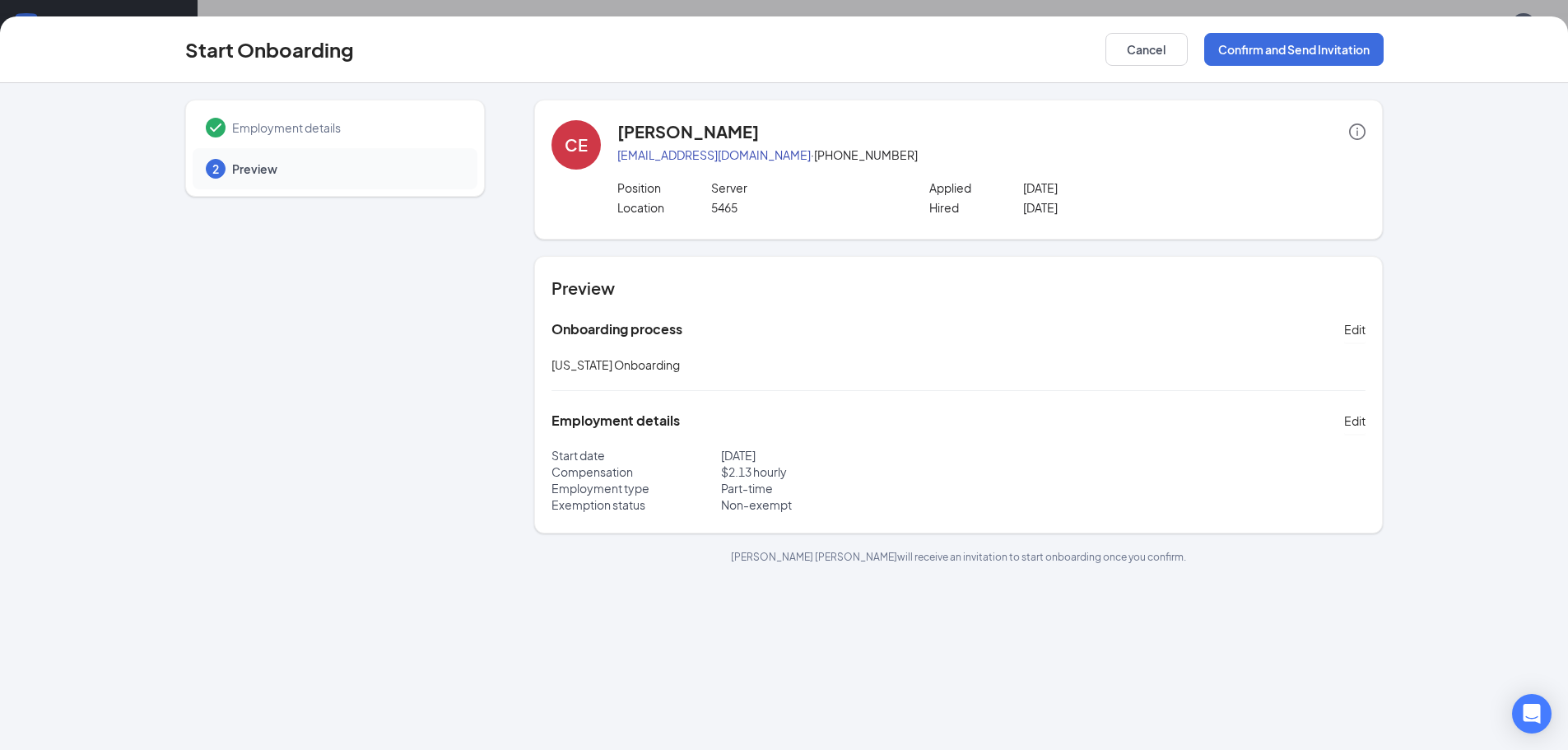
scroll to position [0, 0]
click at [1299, 44] on button "Confirm and Send Invitation" at bounding box center [1293, 50] width 179 height 33
